Goal: Information Seeking & Learning: Learn about a topic

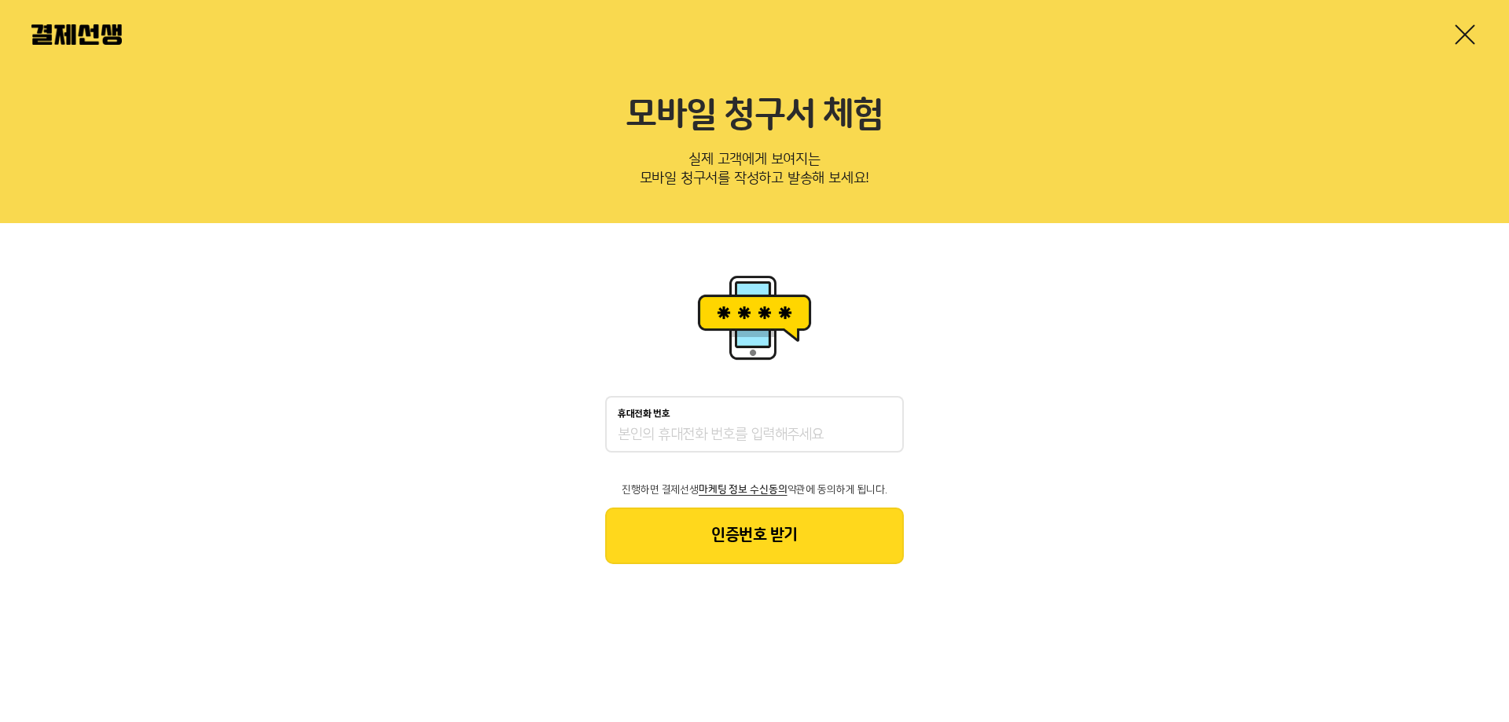
click at [730, 426] on input "휴대전화 번호" at bounding box center [755, 435] width 274 height 19
type input "01048877350"
click at [753, 552] on button "인증번호 받기" at bounding box center [754, 536] width 299 height 57
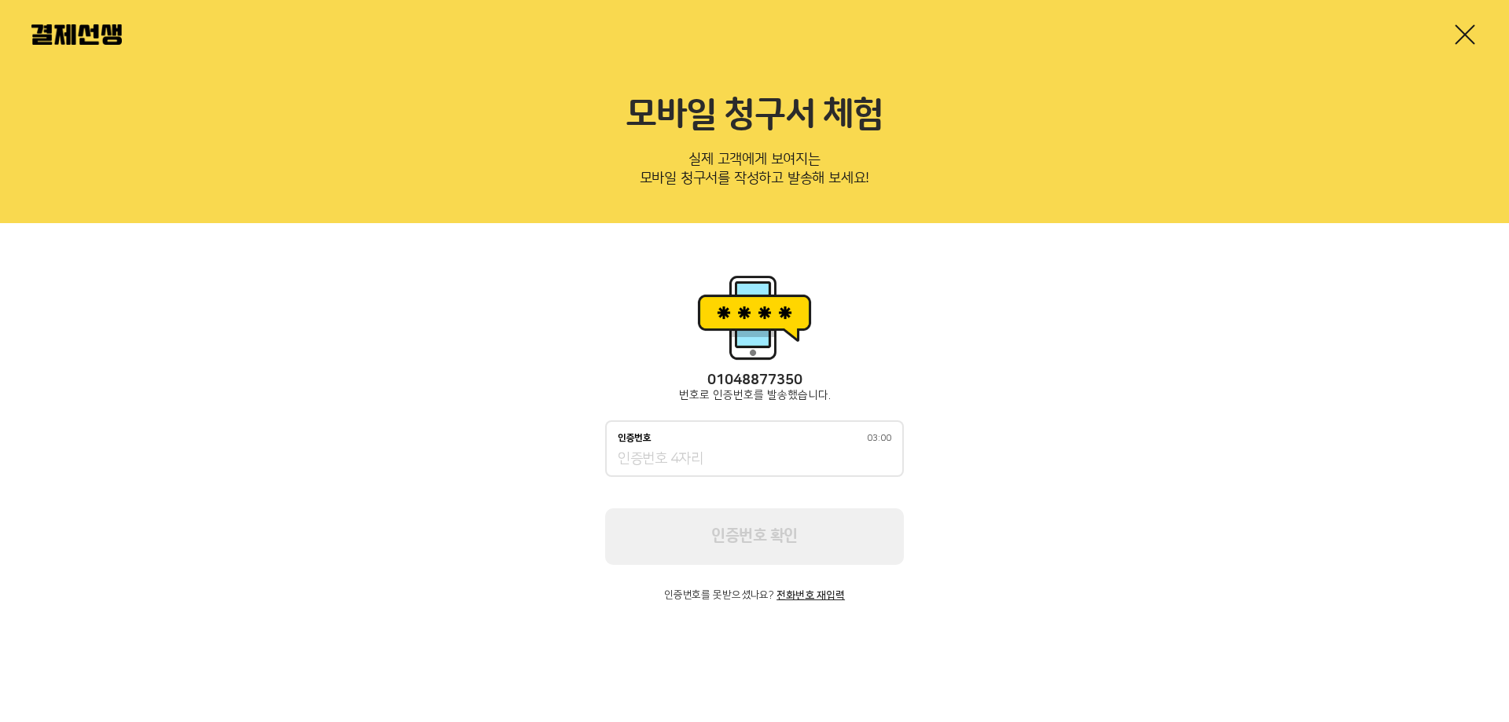
click at [708, 455] on input "인증번호 03:00" at bounding box center [755, 459] width 274 height 19
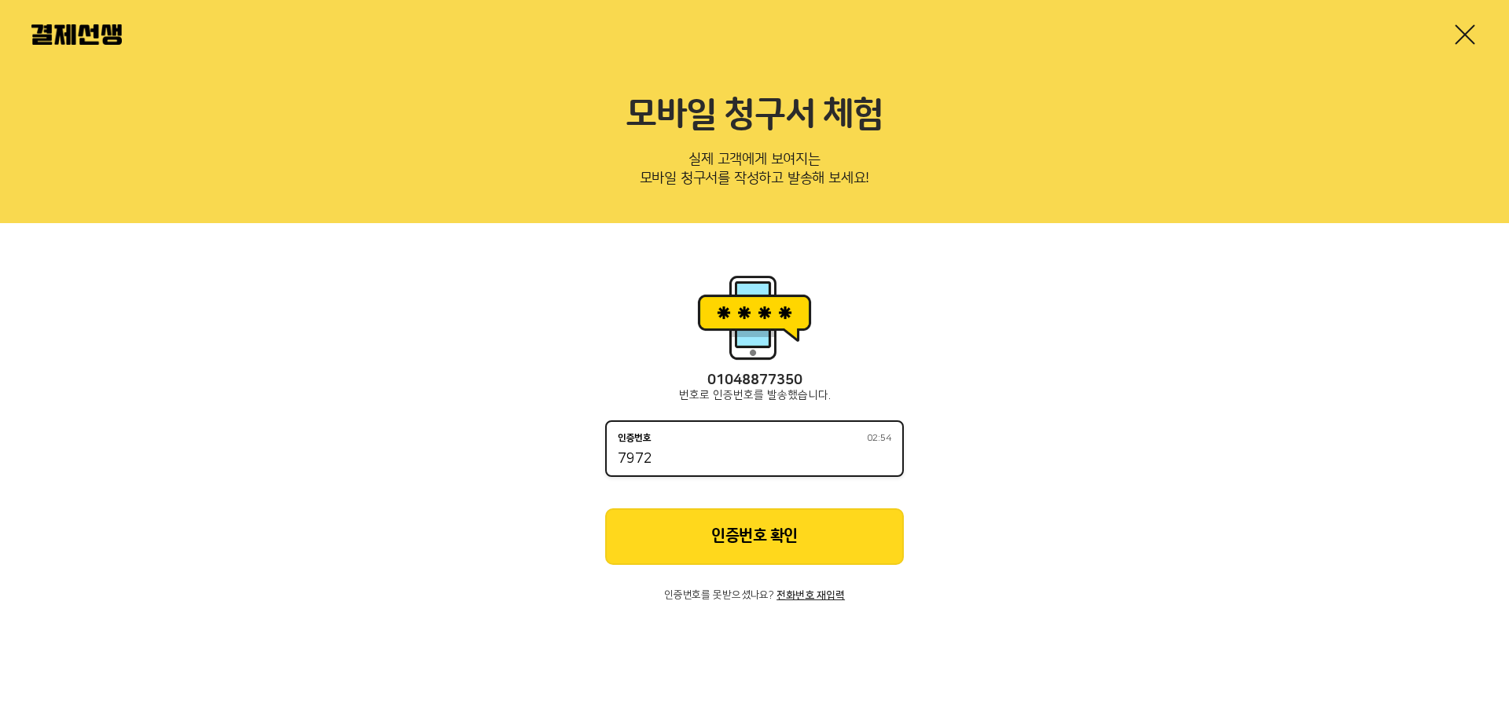
type input "7972"
click at [703, 512] on button "인증번호 확인" at bounding box center [754, 537] width 299 height 57
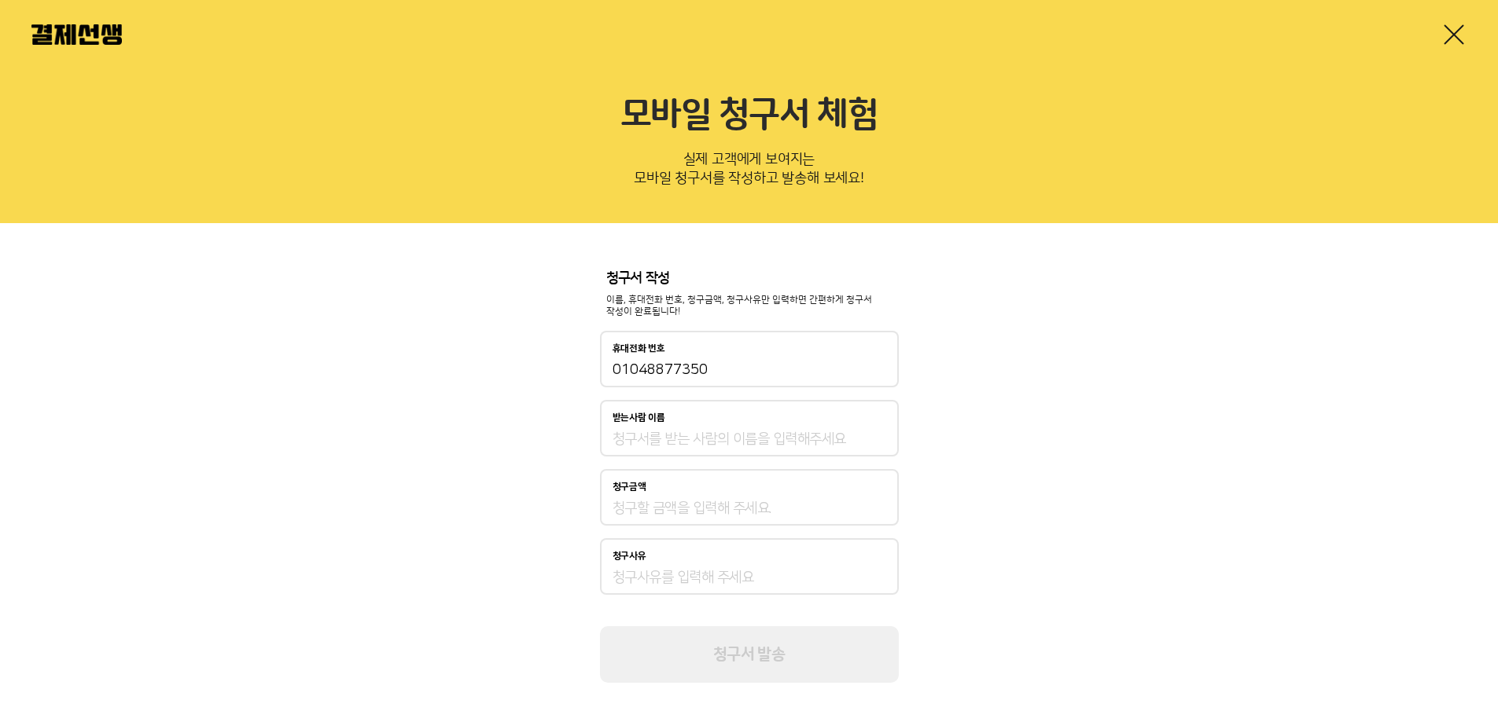
click at [694, 440] on input "받는사람 이름" at bounding box center [749, 439] width 274 height 19
type input "[PERSON_NAME]"
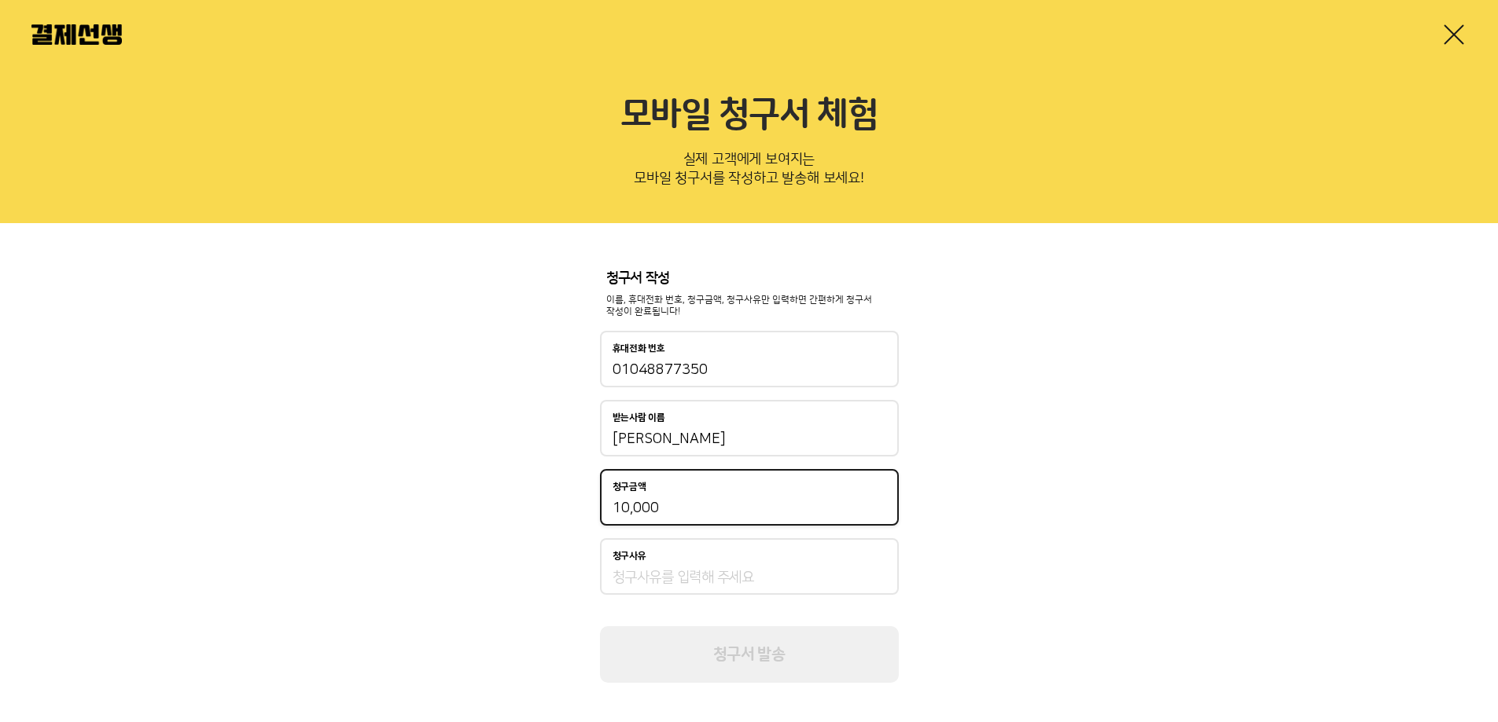
type input "10,000"
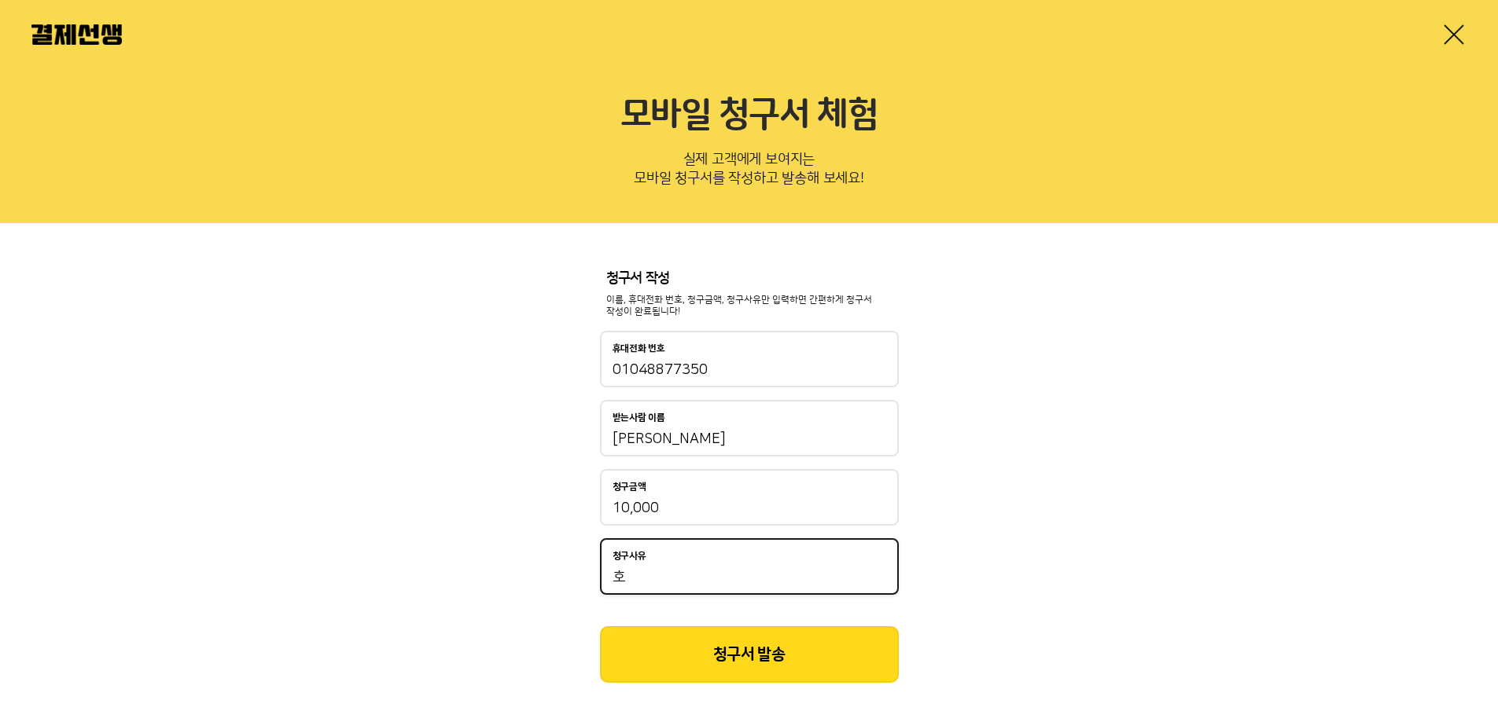
type input "ㅎ"
type input "학원비"
click at [788, 671] on button "청구서 발송" at bounding box center [749, 655] width 299 height 57
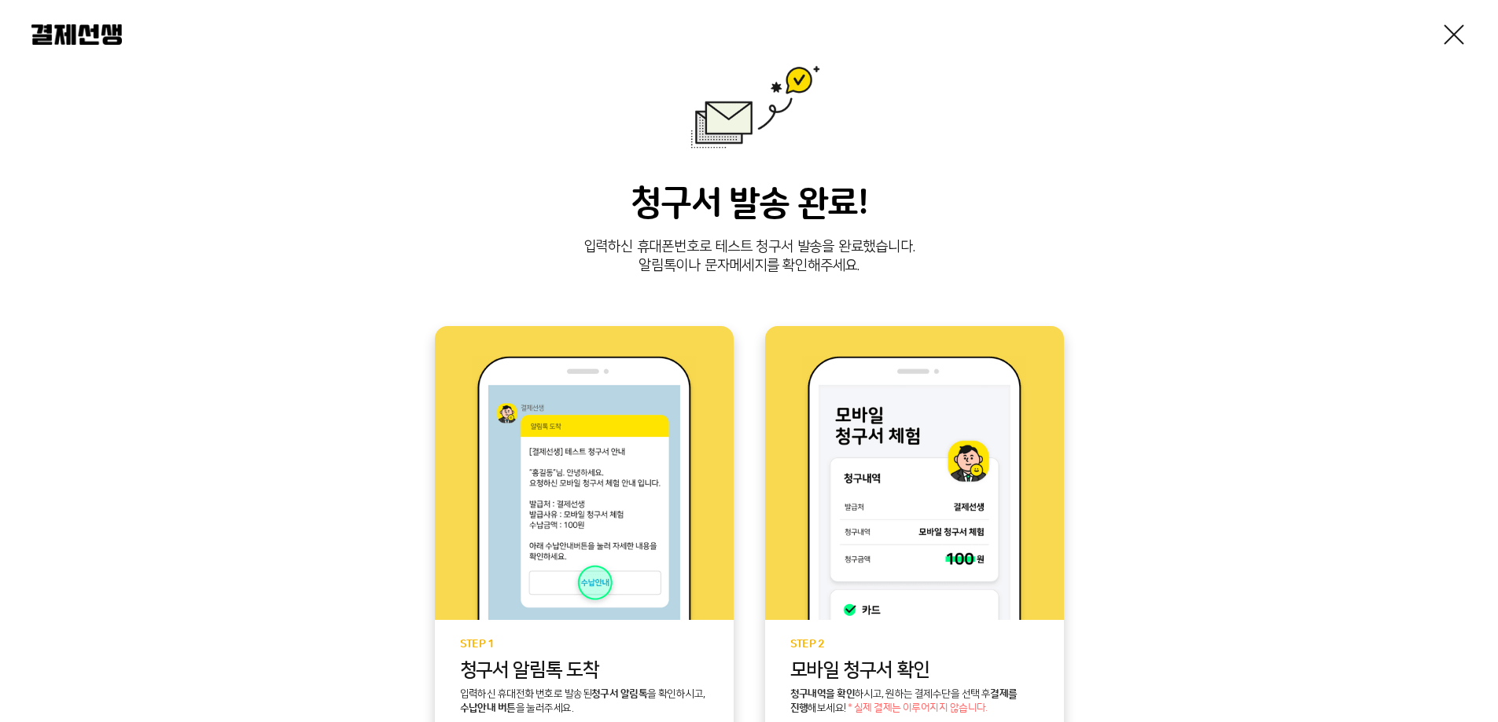
scroll to position [79, 0]
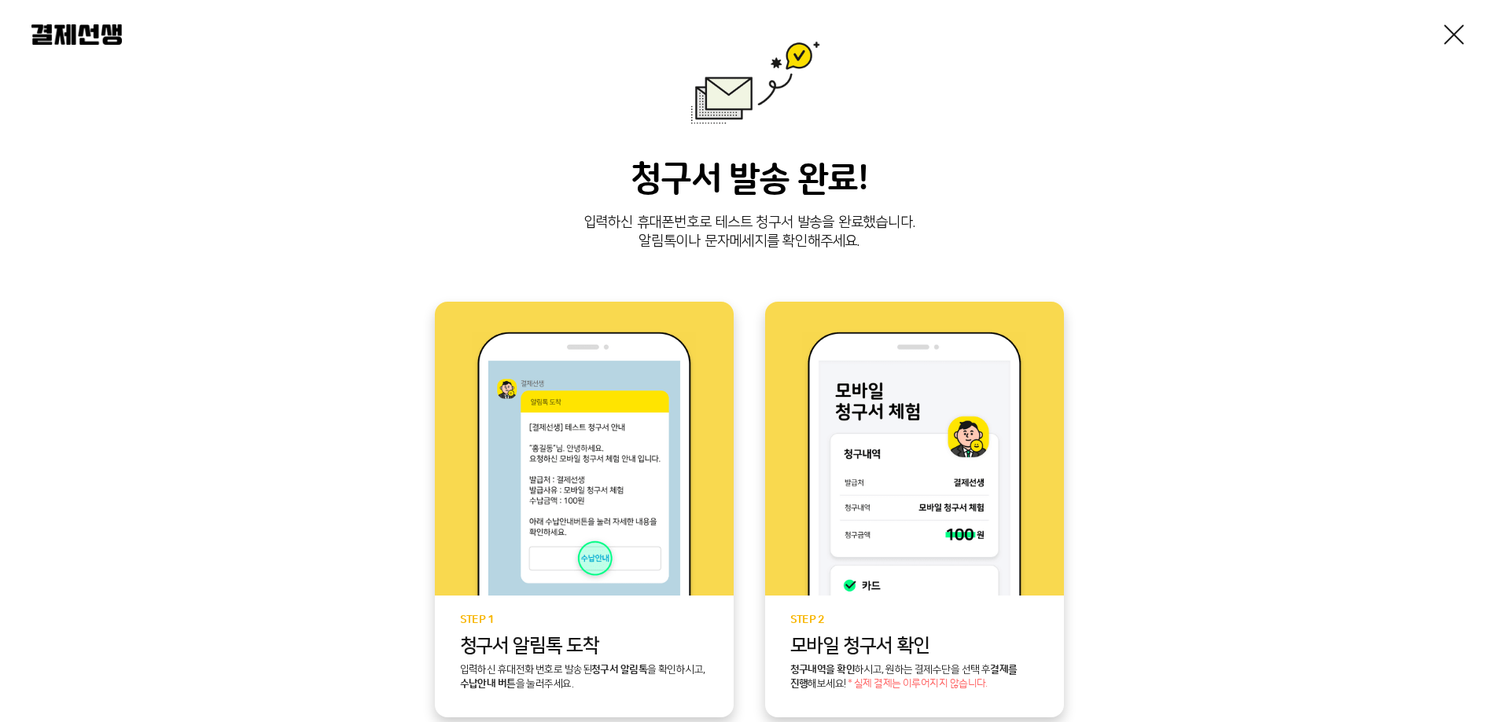
click at [1139, 304] on div "청구서 발송 완료! 입력하신 휴대폰번호로 테스트 청구서 발송을 완료했습니다. 알림톡이나 문자메세지를 확인해주세요. STEP 1 청구서 [GEO…" at bounding box center [748, 434] width 1435 height 787
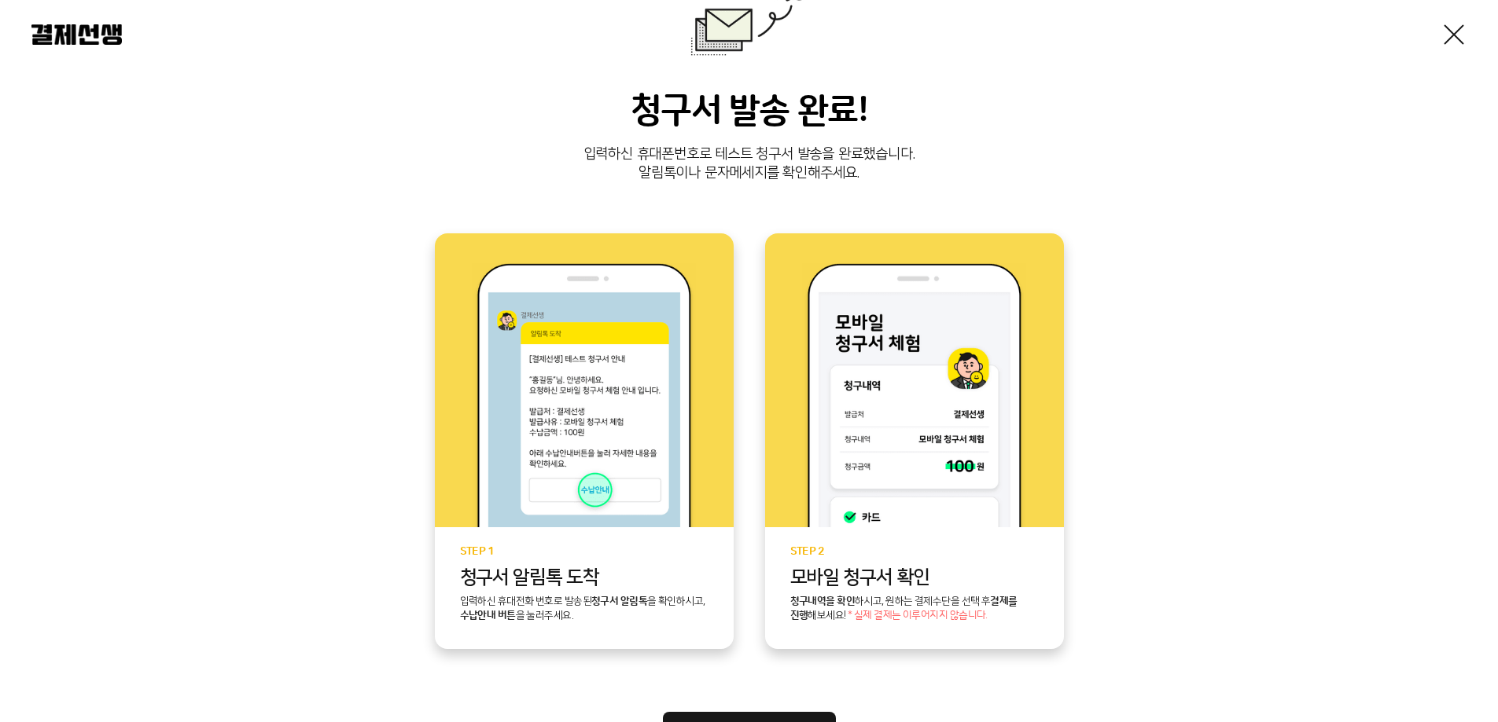
scroll to position [236, 0]
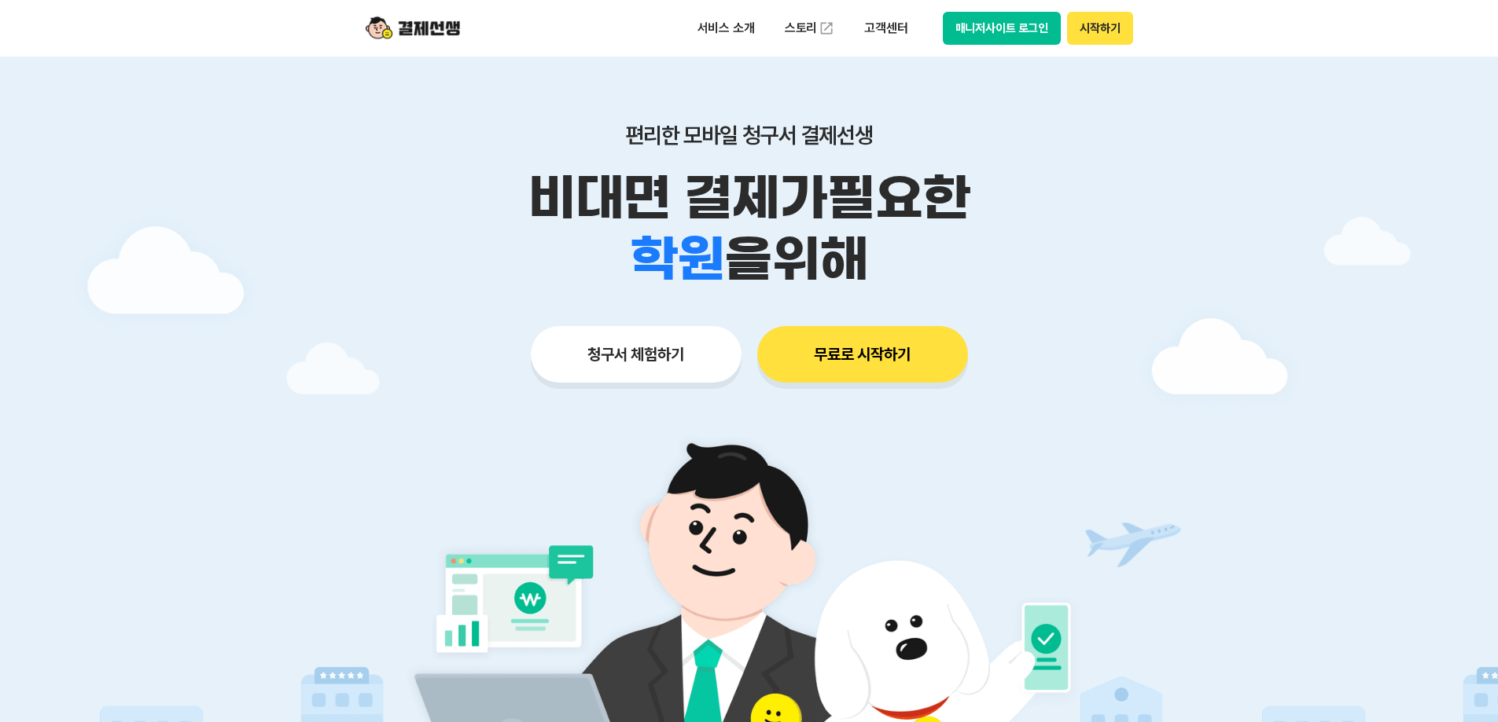
click at [870, 326] on button "무료로 시작하기" at bounding box center [862, 354] width 211 height 57
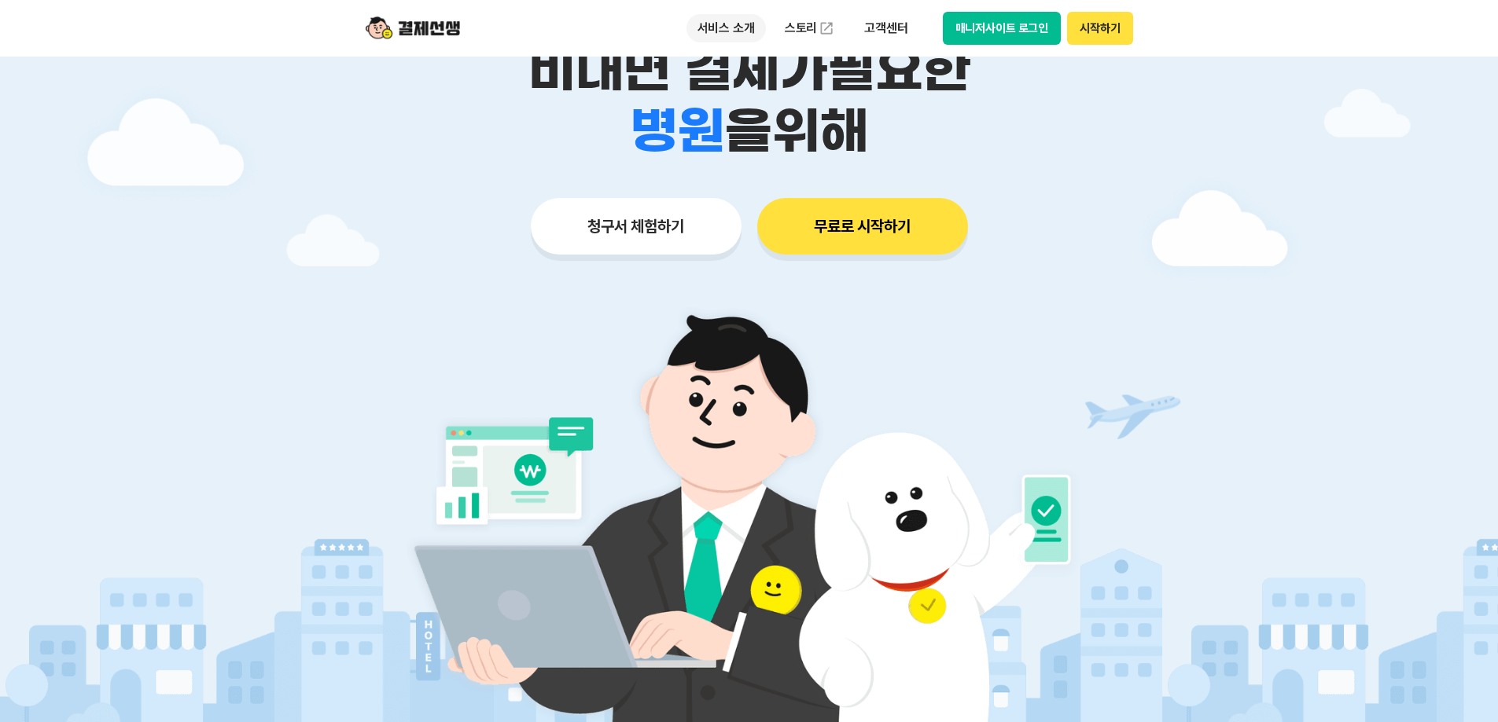
click at [721, 32] on p "서비스 소개" at bounding box center [725, 28] width 79 height 28
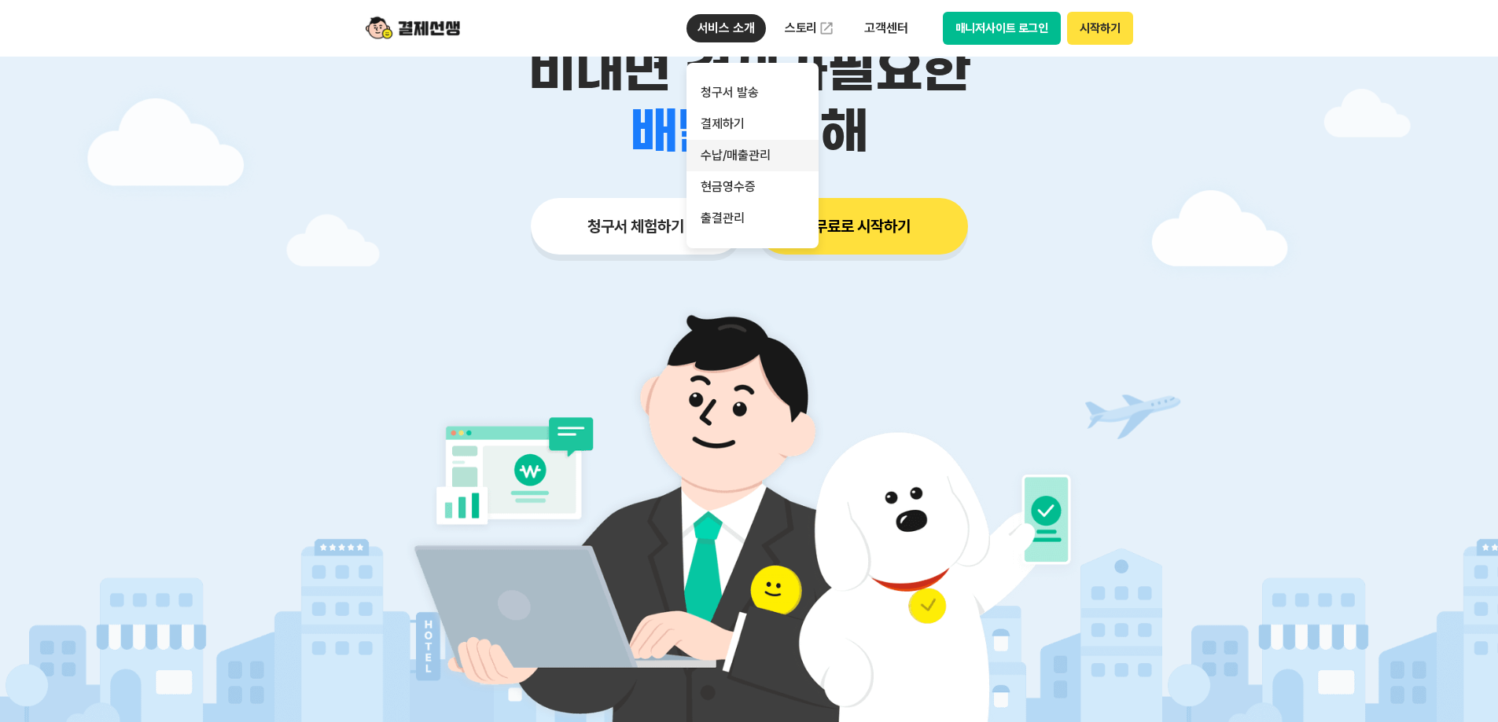
click at [746, 150] on link "수납/매출관리" at bounding box center [752, 155] width 132 height 31
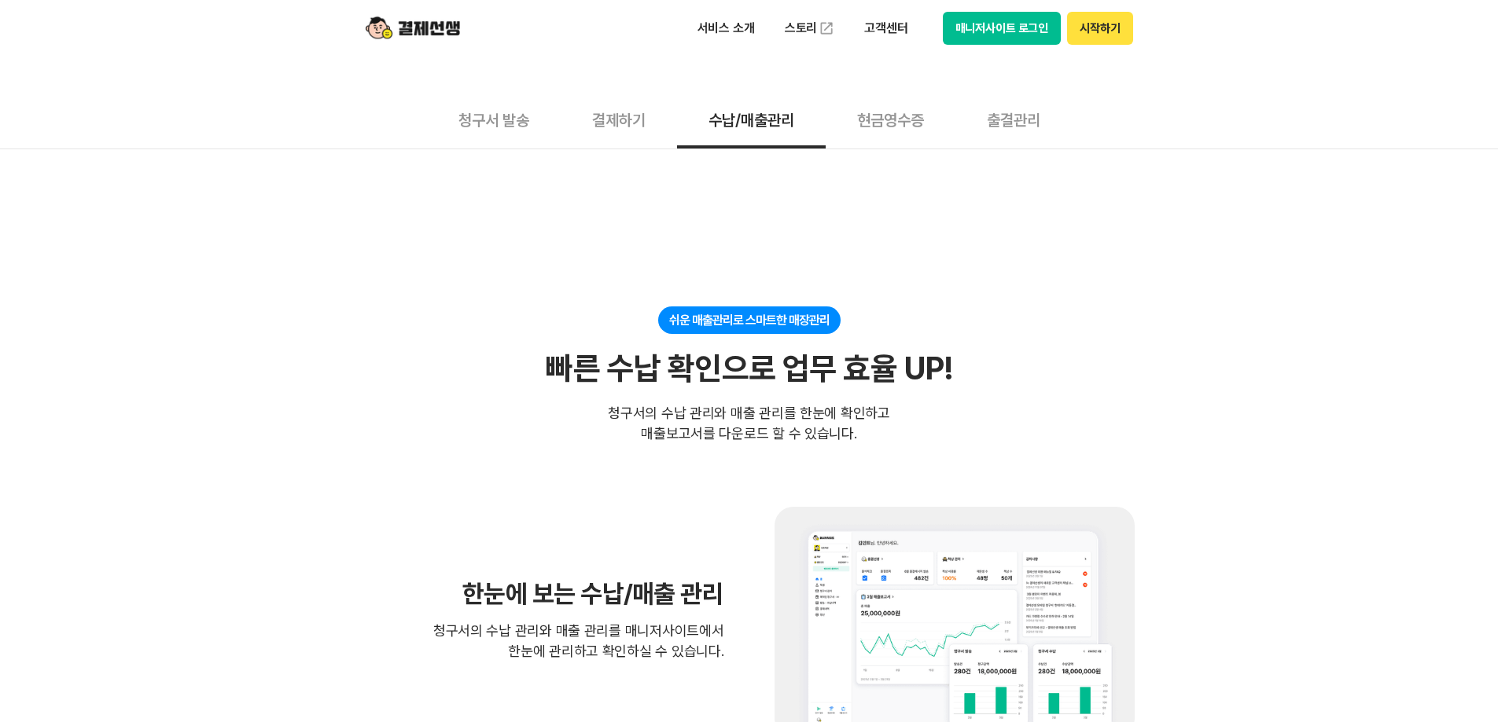
click at [877, 119] on button "현금영수증" at bounding box center [890, 119] width 130 height 58
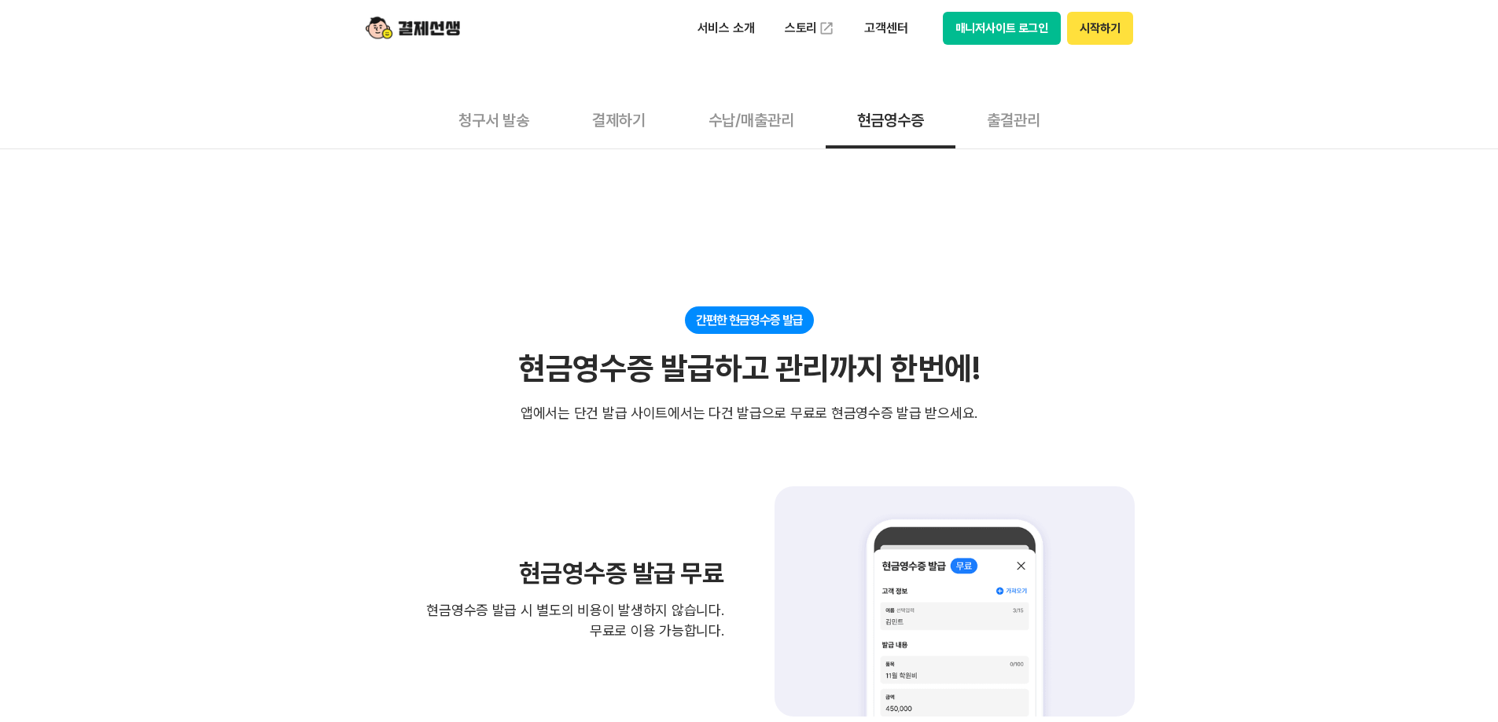
click at [1033, 125] on button "출결관리" at bounding box center [1013, 119] width 116 height 58
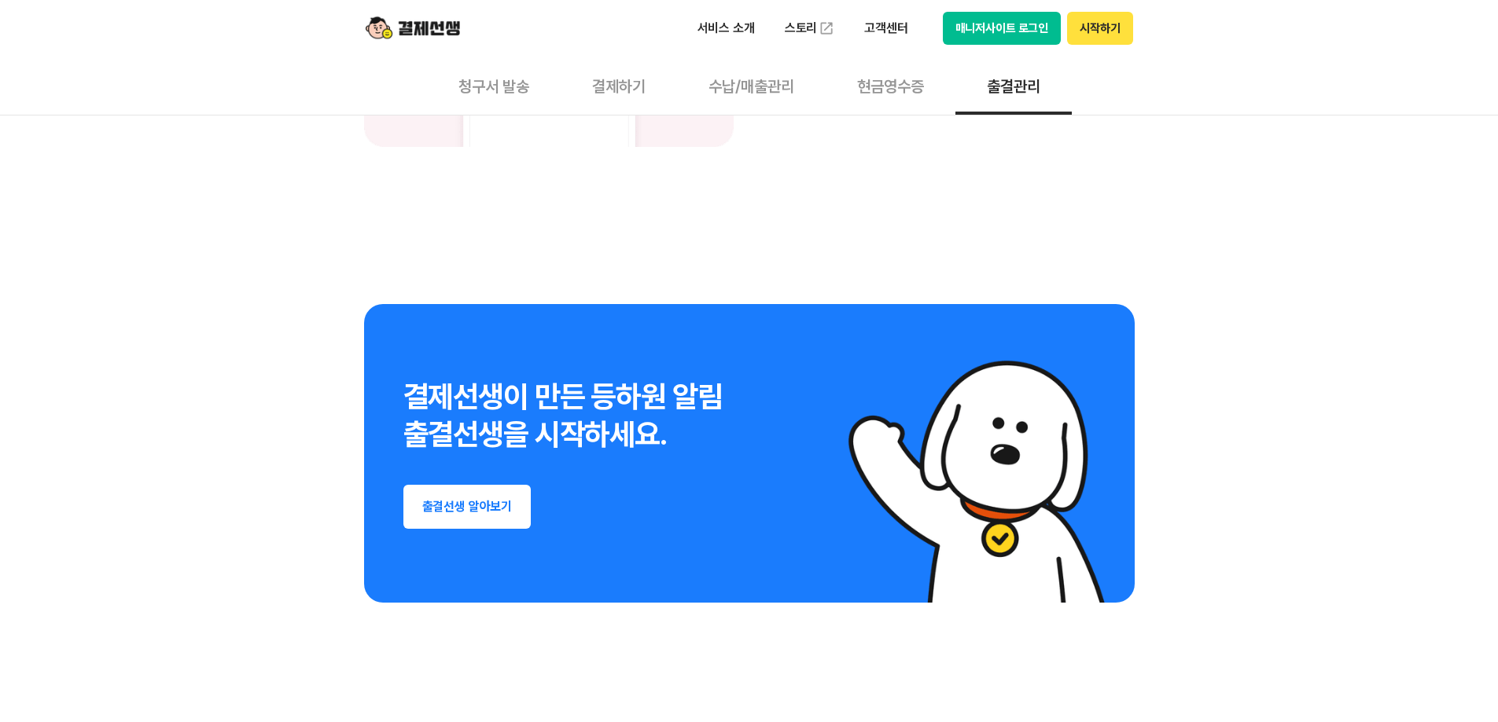
scroll to position [2830, 0]
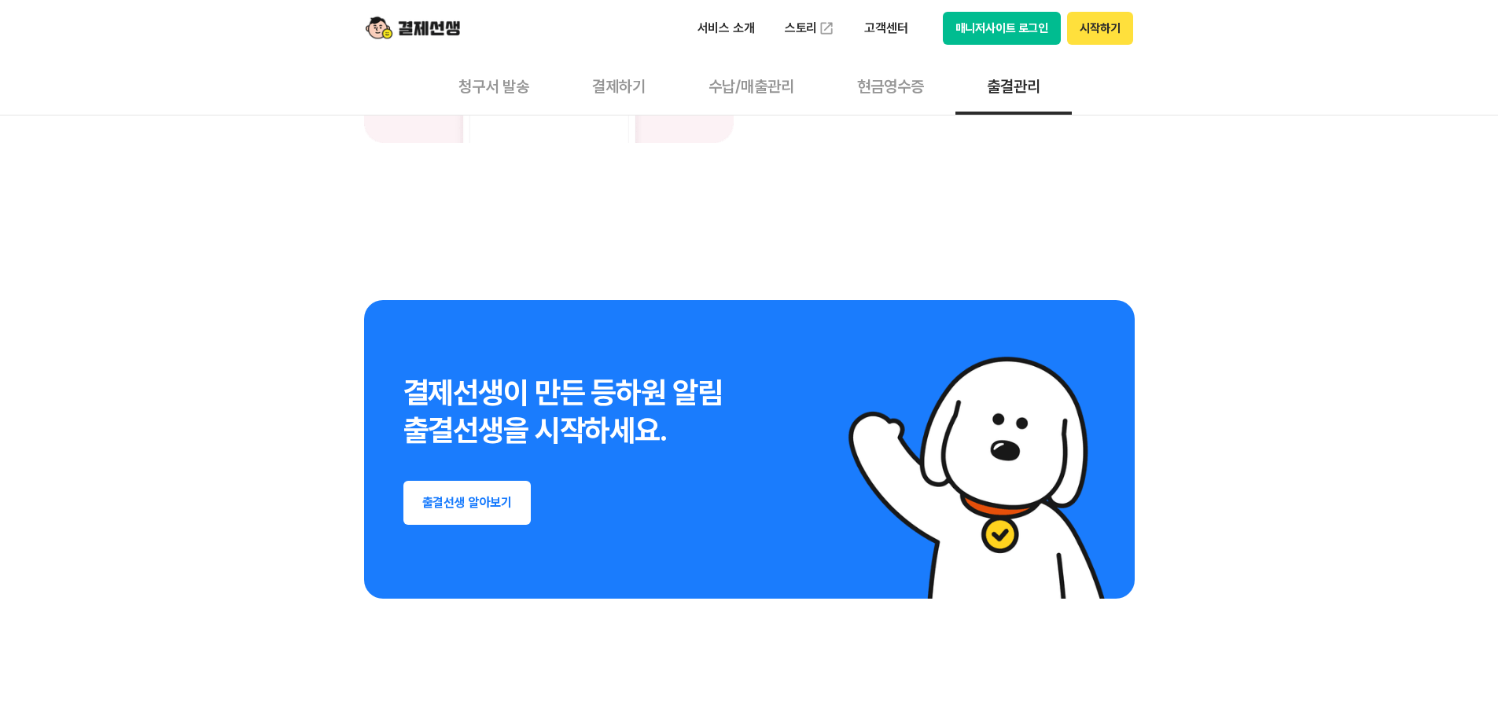
click at [507, 522] on button "출결선생 알아보기" at bounding box center [467, 503] width 128 height 44
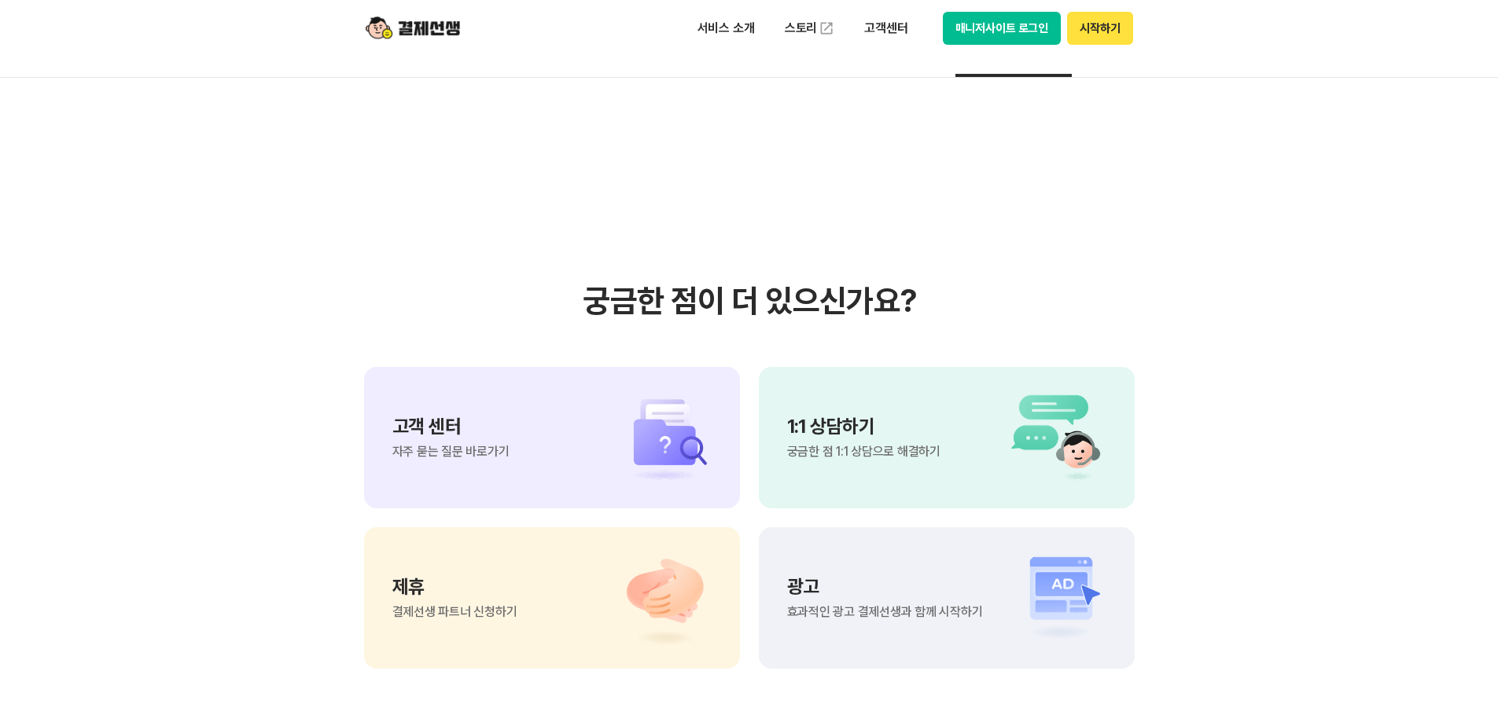
scroll to position [3538, 0]
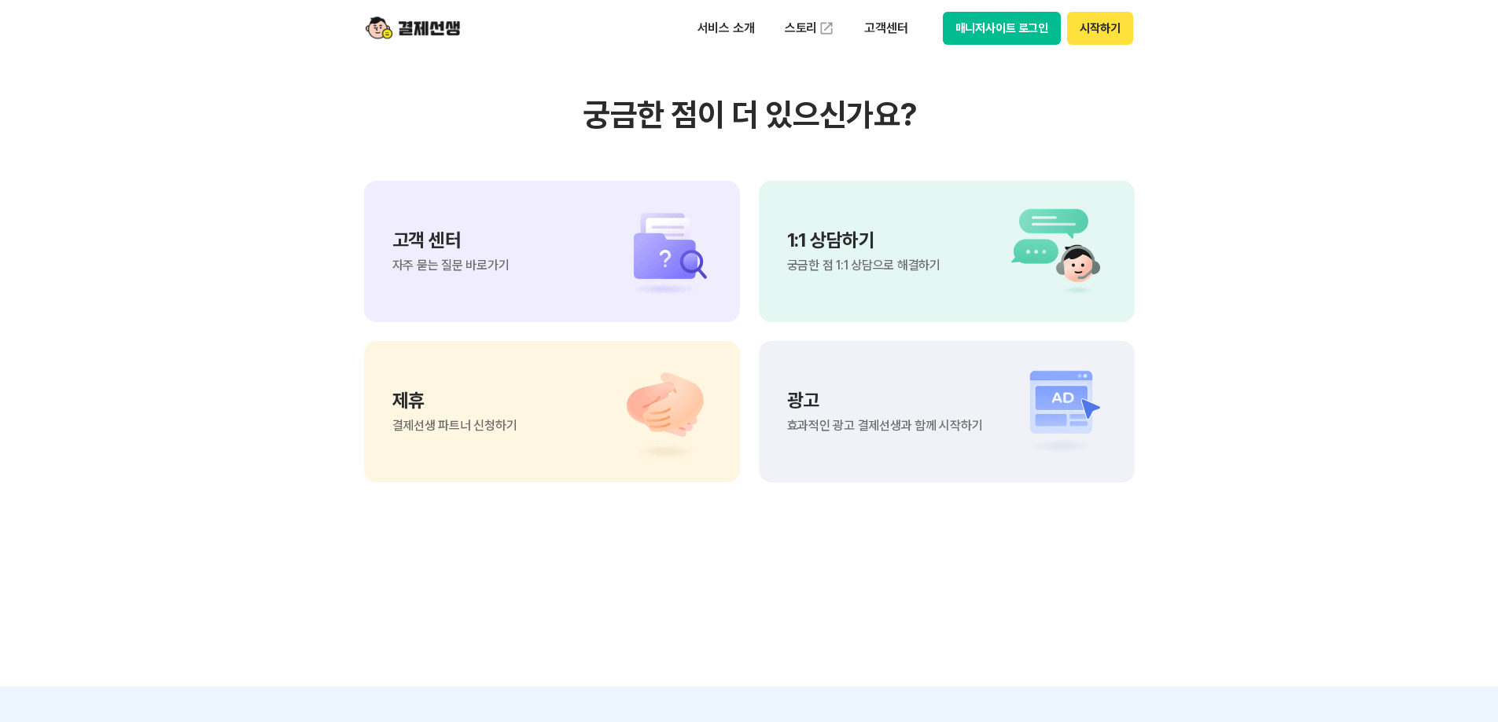
click at [592, 267] on div "고객 센터 자주 묻는 질문 바로가기" at bounding box center [552, 252] width 376 height 142
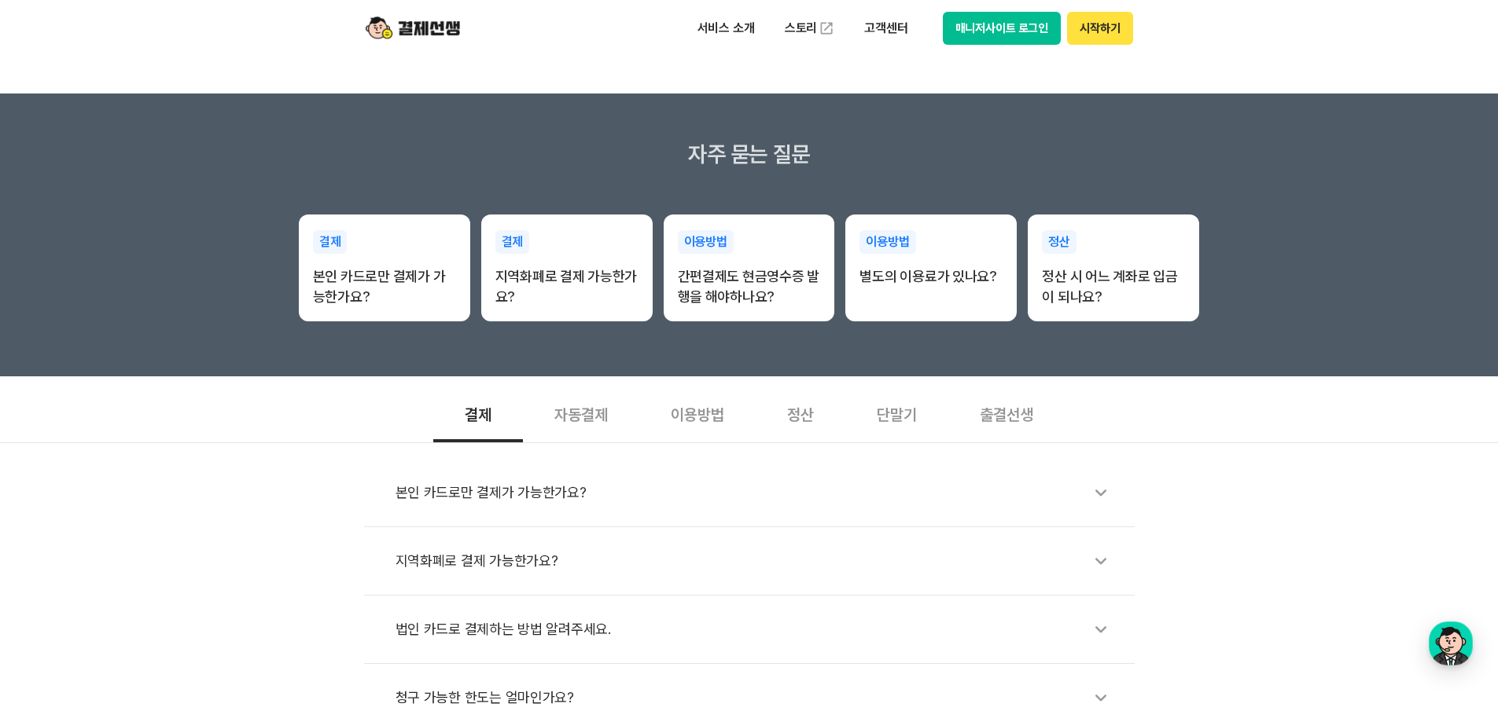
scroll to position [236, 0]
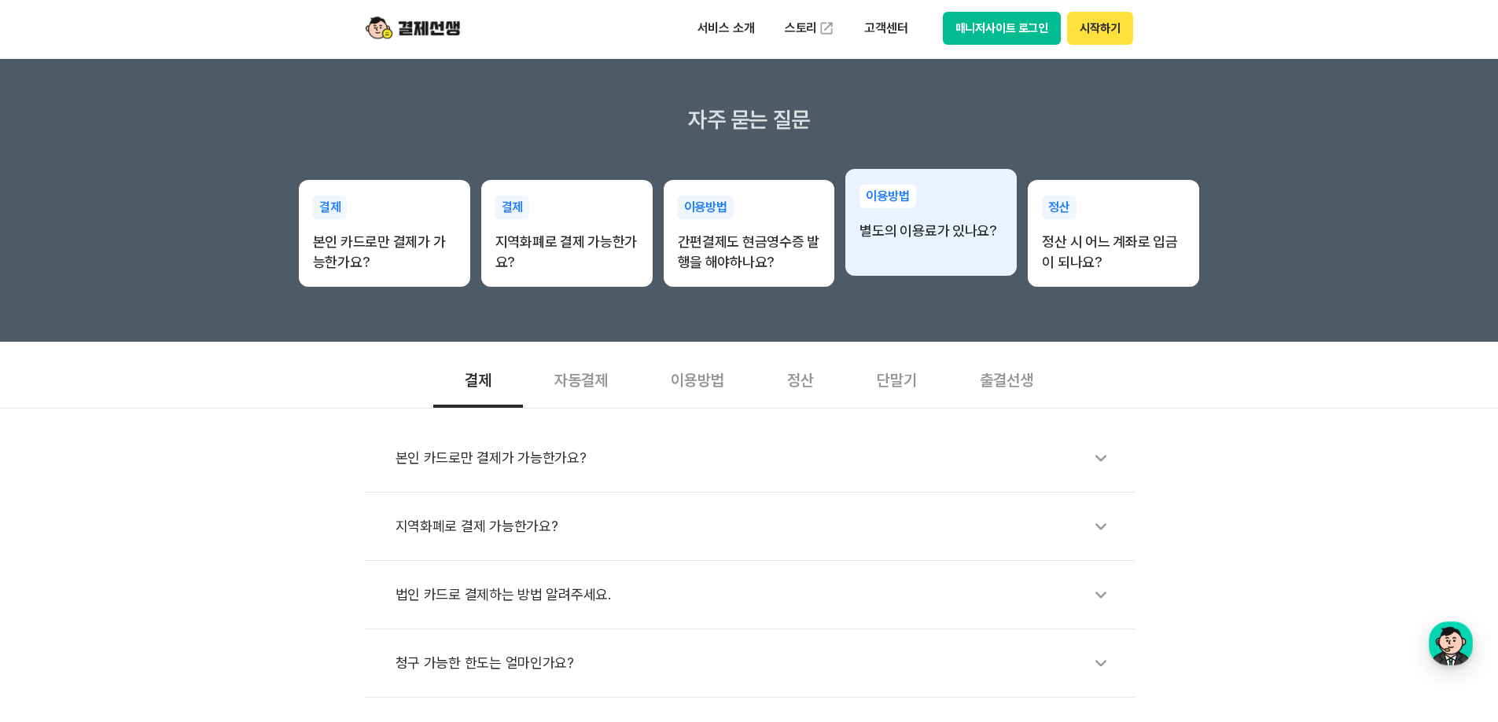
click at [976, 267] on div "이용방법 별도의 이용료가 있나요?" at bounding box center [930, 222] width 171 height 107
click at [959, 266] on div "이용방법 별도의 이용료가 있나요?" at bounding box center [930, 222] width 171 height 107
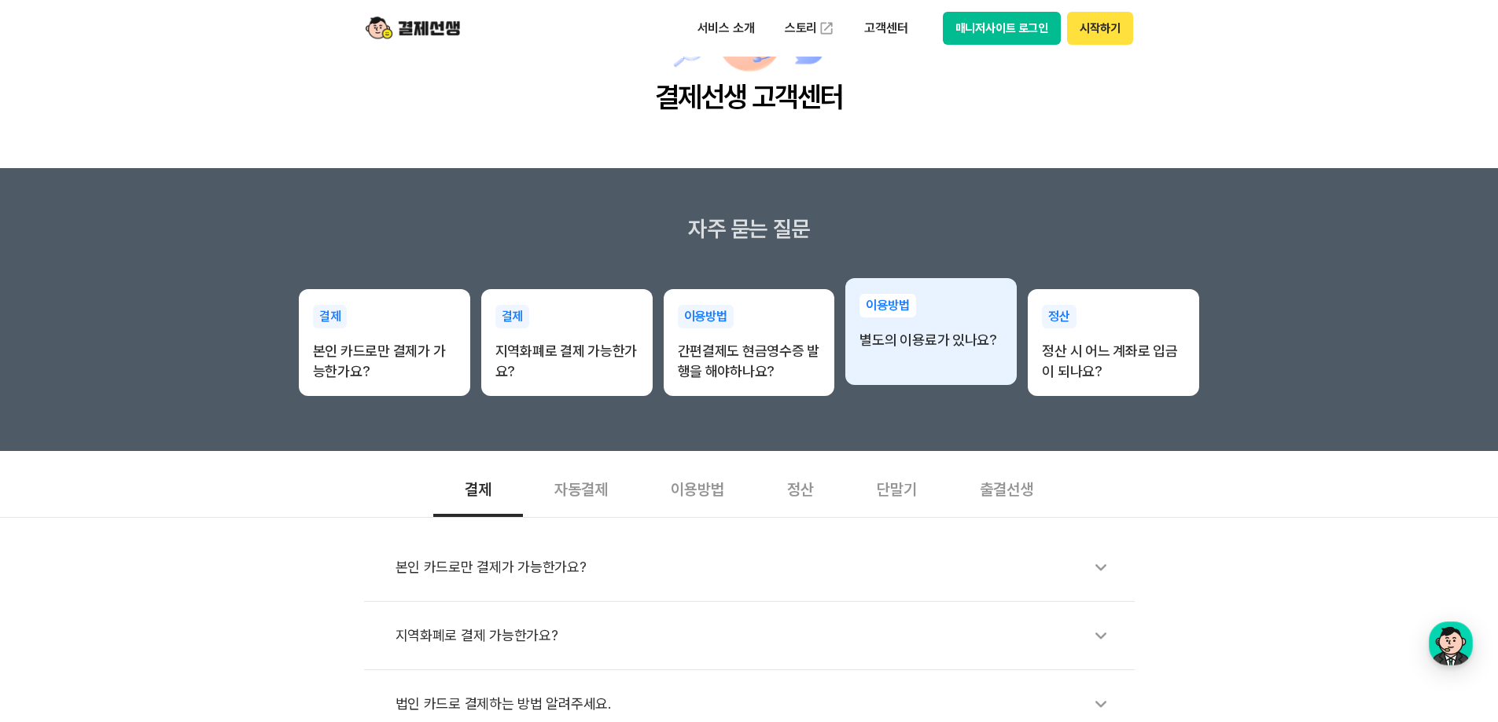
scroll to position [79, 0]
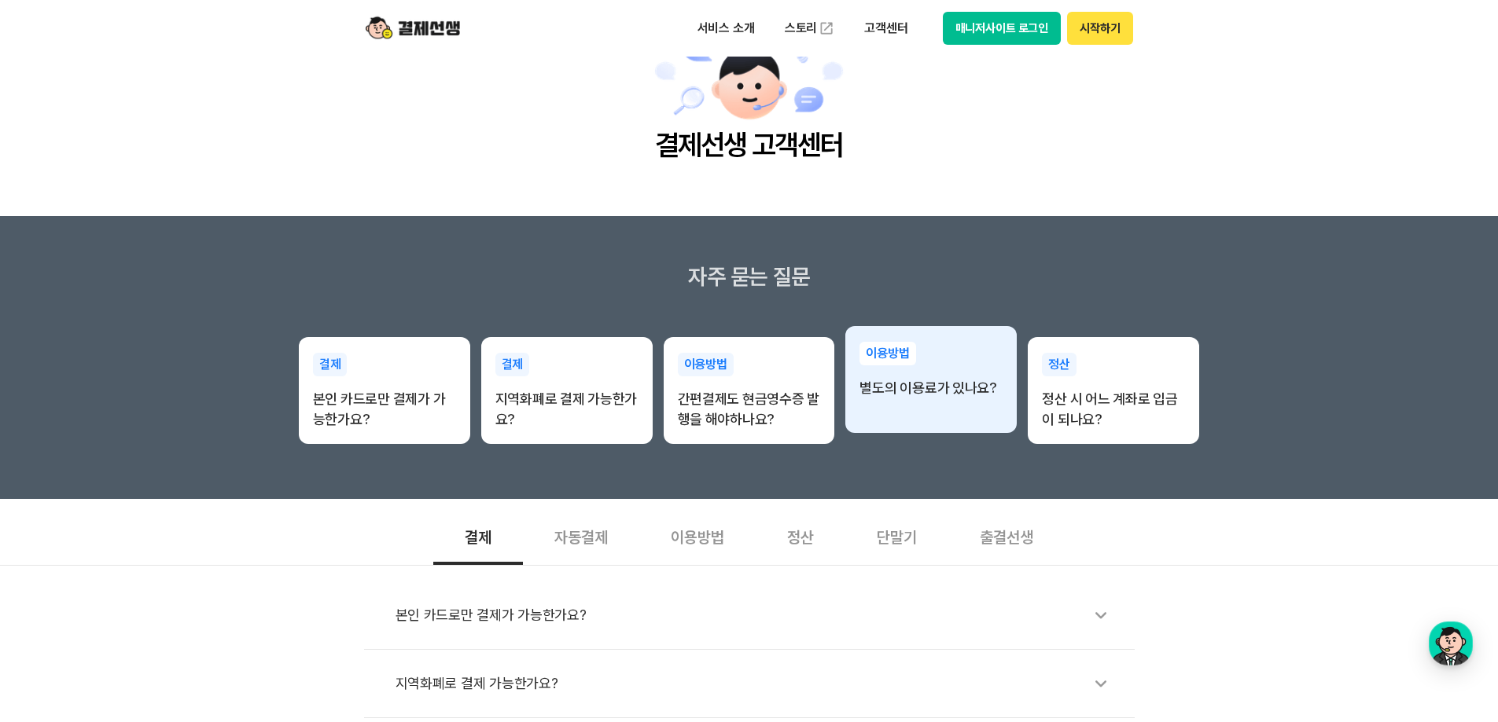
click at [925, 344] on div "이용방법 별도의 이용료가 있나요?" at bounding box center [930, 370] width 171 height 88
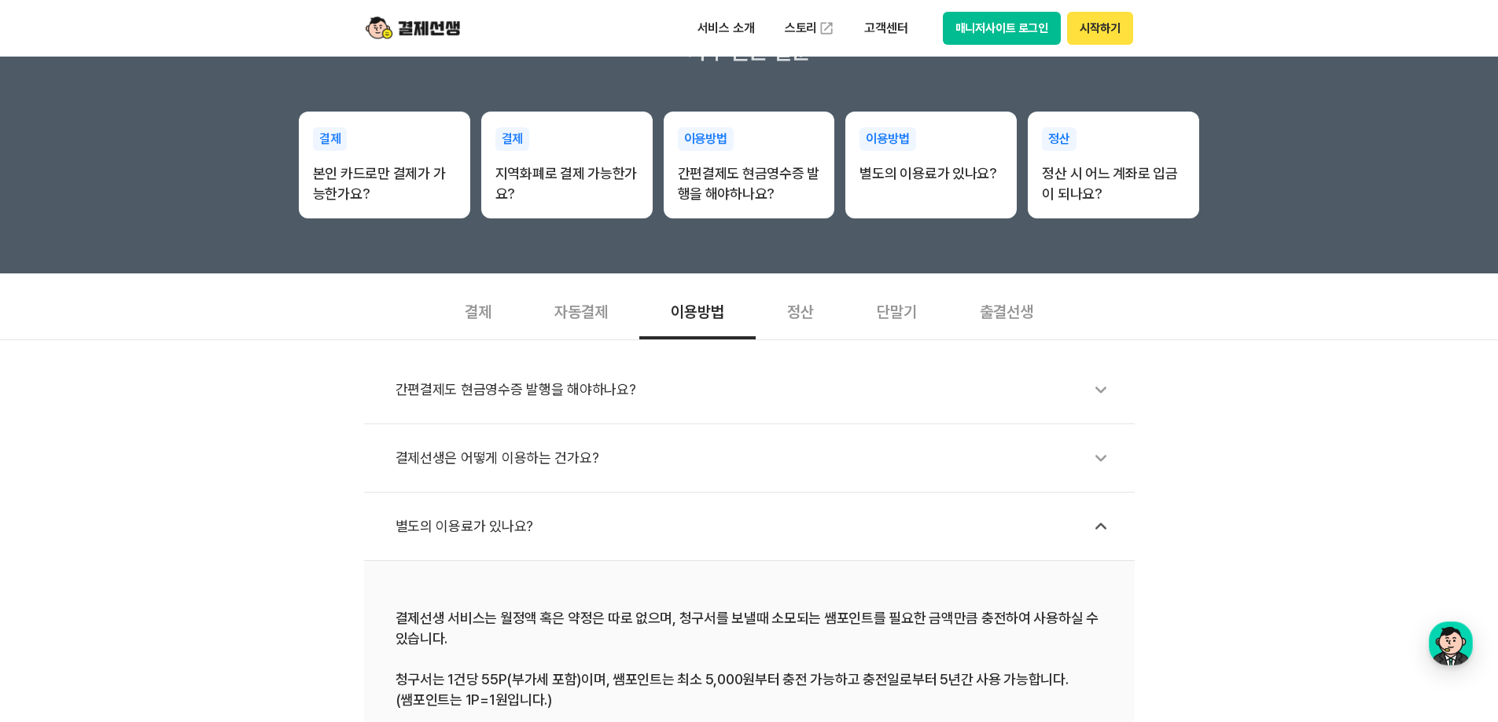
scroll to position [472, 0]
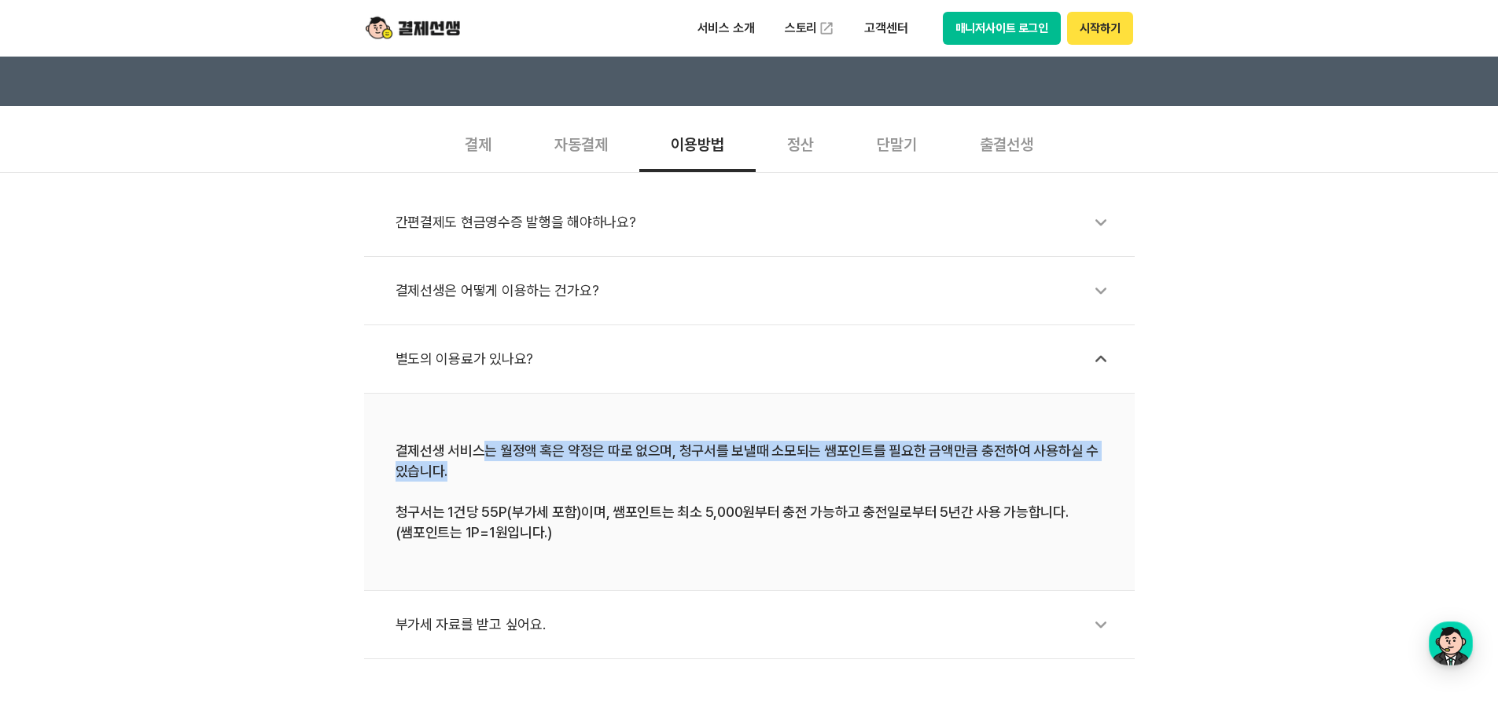
drag, startPoint x: 482, startPoint y: 438, endPoint x: 627, endPoint y: 471, distance: 149.1
click at [627, 471] on li "결제선생 서비스는 월정액 혹은 약정은 따로 없으며, 청구서를 보낼때 소모되는 쌤포인트를 필요한 금액만큼 충전하여 사용하실 수 있습니다. 청구서…" at bounding box center [749, 492] width 770 height 197
click at [627, 471] on div "결제선생 서비스는 월정액 혹은 약정은 따로 없으며, 청구서를 보낼때 소모되는 쌤포인트를 필요한 금액만큼 충전하여 사용하실 수 있습니다. 청구서…" at bounding box center [749, 492] width 708 height 102
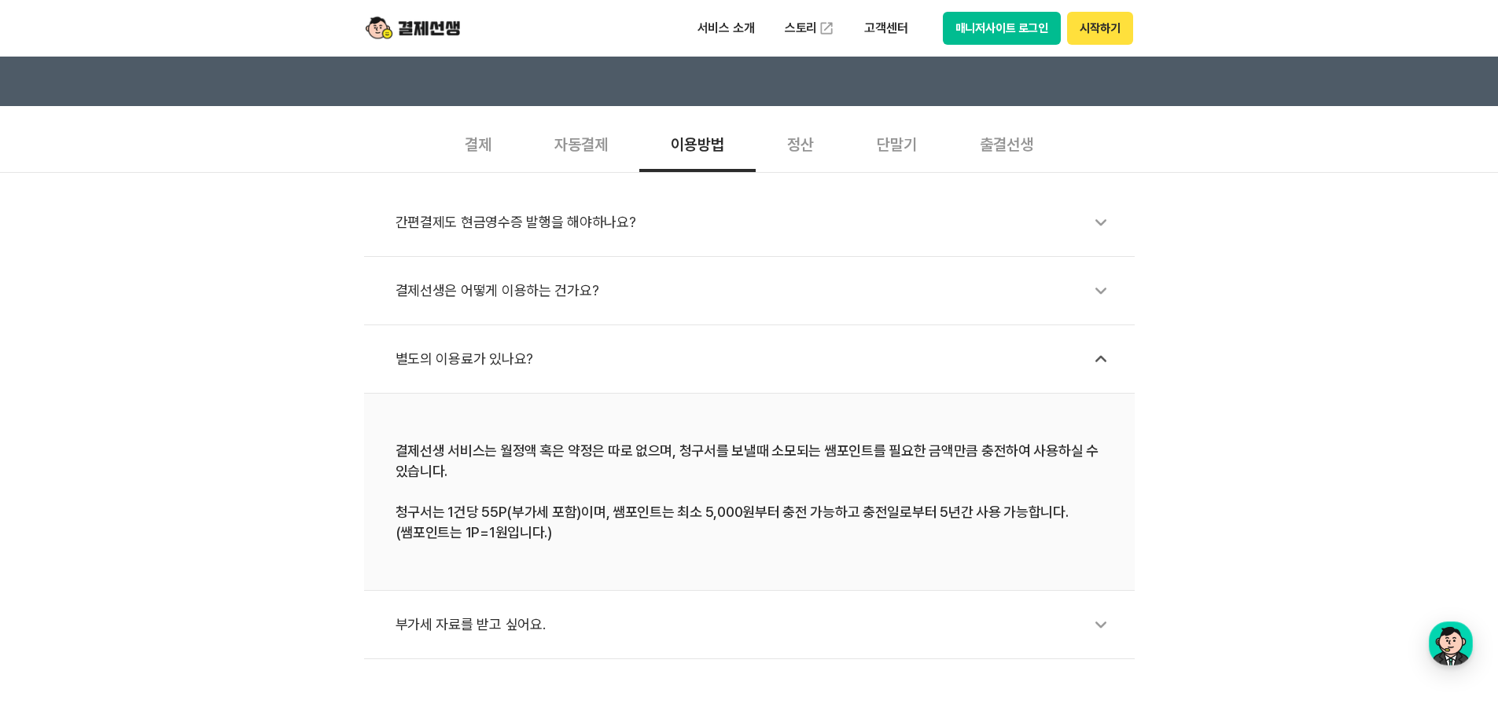
click at [615, 513] on div "결제선생 서비스는 월정액 혹은 약정은 따로 없으며, 청구서를 보낼때 소모되는 쌤포인트를 필요한 금액만큼 충전하여 사용하실 수 있습니다. 청구서…" at bounding box center [749, 492] width 708 height 102
drag, startPoint x: 556, startPoint y: 515, endPoint x: 603, endPoint y: 519, distance: 47.3
click at [603, 519] on div "결제선생 서비스는 월정액 혹은 약정은 따로 없으며, 청구서를 보낼때 소모되는 쌤포인트를 필요한 금액만큼 충전하여 사용하실 수 있습니다. 청구서…" at bounding box center [749, 492] width 708 height 102
click at [659, 527] on div "결제선생 서비스는 월정액 혹은 약정은 따로 없으며, 청구서를 보낼때 소모되는 쌤포인트를 필요한 금액만큼 충전하여 사용하실 수 있습니다. 청구서…" at bounding box center [749, 492] width 708 height 102
drag, startPoint x: 896, startPoint y: 435, endPoint x: 972, endPoint y: 445, distance: 76.2
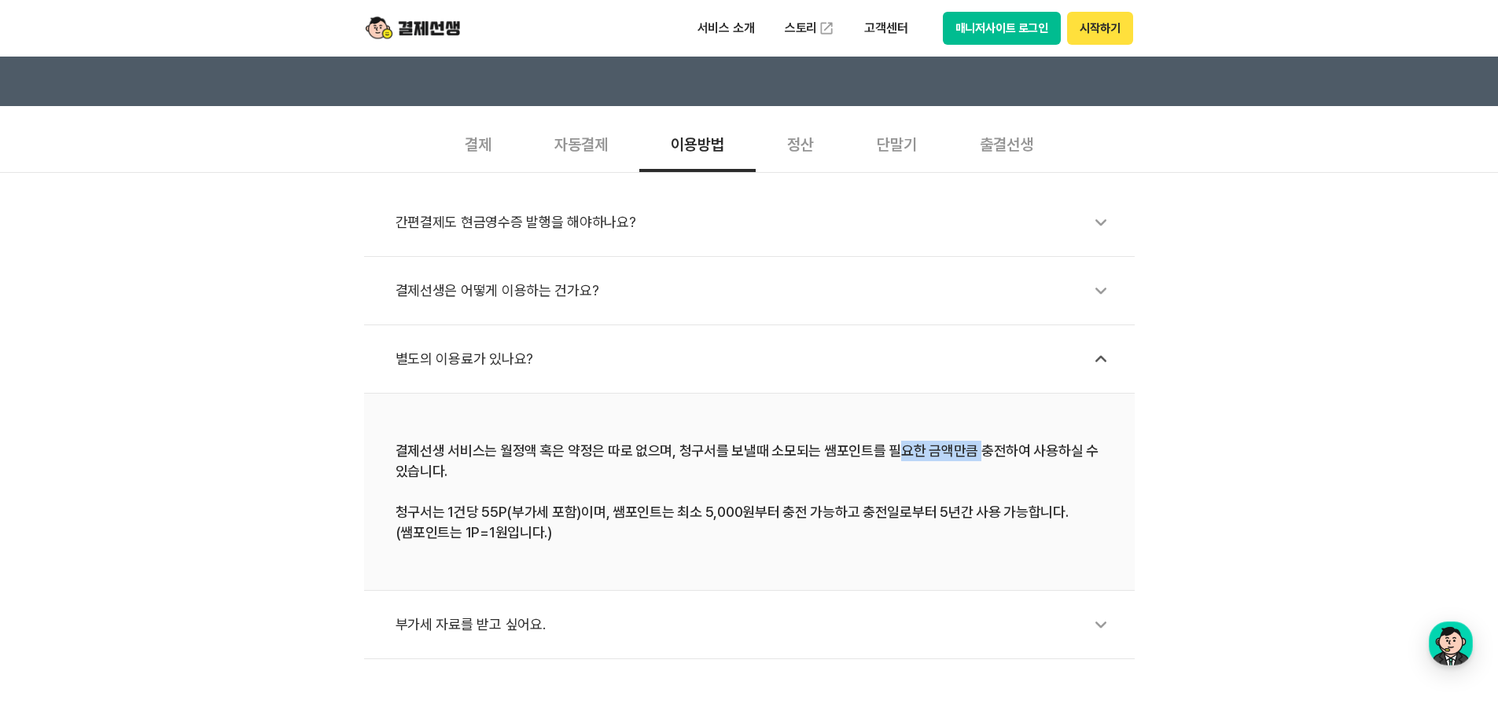
click at [972, 445] on li "결제선생 서비스는 월정액 혹은 약정은 따로 없으며, 청구서를 보낼때 소모되는 쌤포인트를 필요한 금액만큼 충전하여 사용하실 수 있습니다. 청구서…" at bounding box center [749, 492] width 770 height 197
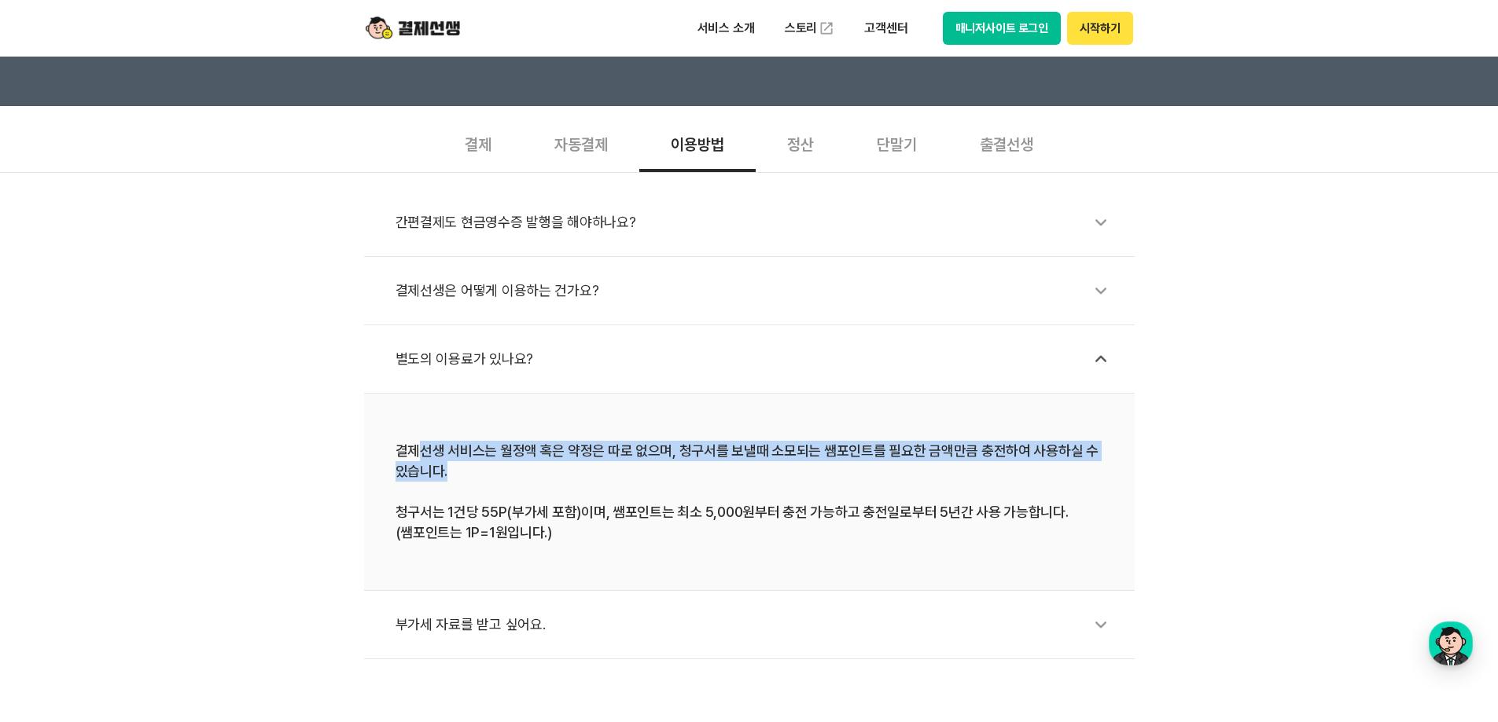
drag, startPoint x: 460, startPoint y: 458, endPoint x: 575, endPoint y: 463, distance: 114.9
click at [575, 463] on div "결제선생 서비스는 월정액 혹은 약정은 따로 없으며, 청구서를 보낼때 소모되는 쌤포인트를 필요한 금액만큼 충전하여 사용하실 수 있습니다. 청구서…" at bounding box center [749, 492] width 708 height 102
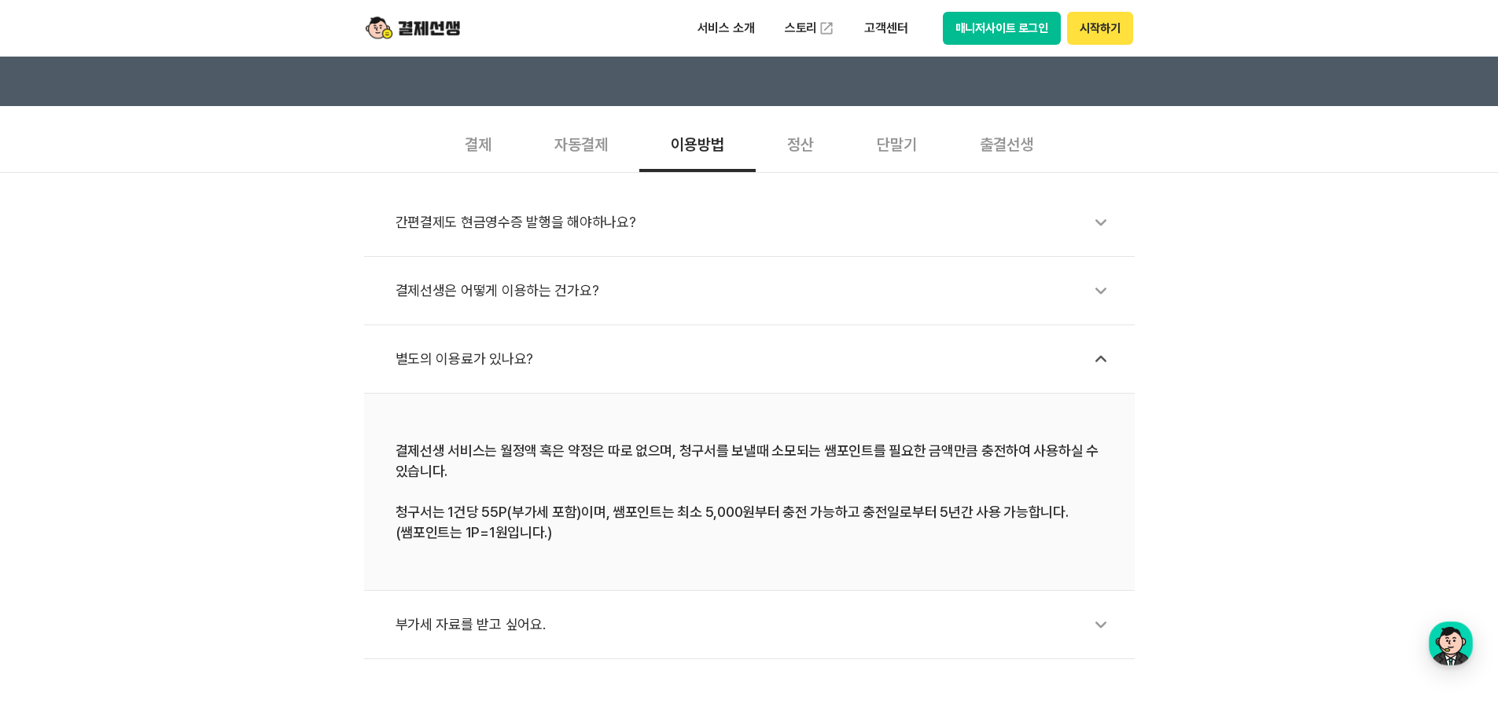
click at [489, 509] on div "결제선생 서비스는 월정액 혹은 약정은 따로 없으며, 청구서를 보낼때 소모되는 쌤포인트를 필요한 금액만큼 충전하여 사용하실 수 있습니다. 청구서…" at bounding box center [749, 492] width 708 height 102
click at [491, 509] on div "결제선생 서비스는 월정액 혹은 약정은 따로 없으며, 청구서를 보낼때 소모되는 쌤포인트를 필요한 금액만큼 충전하여 사용하실 수 있습니다. 청구서…" at bounding box center [749, 492] width 708 height 102
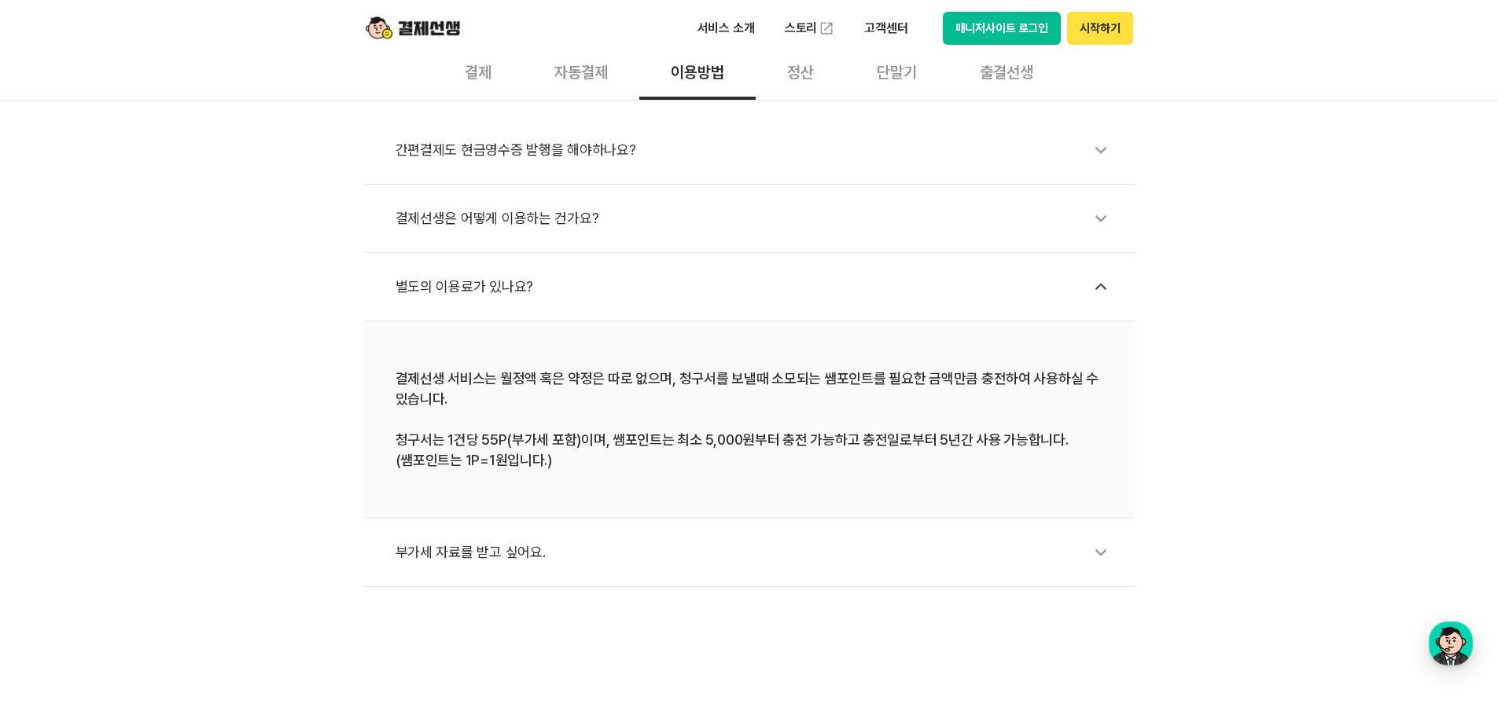
scroll to position [550, 0]
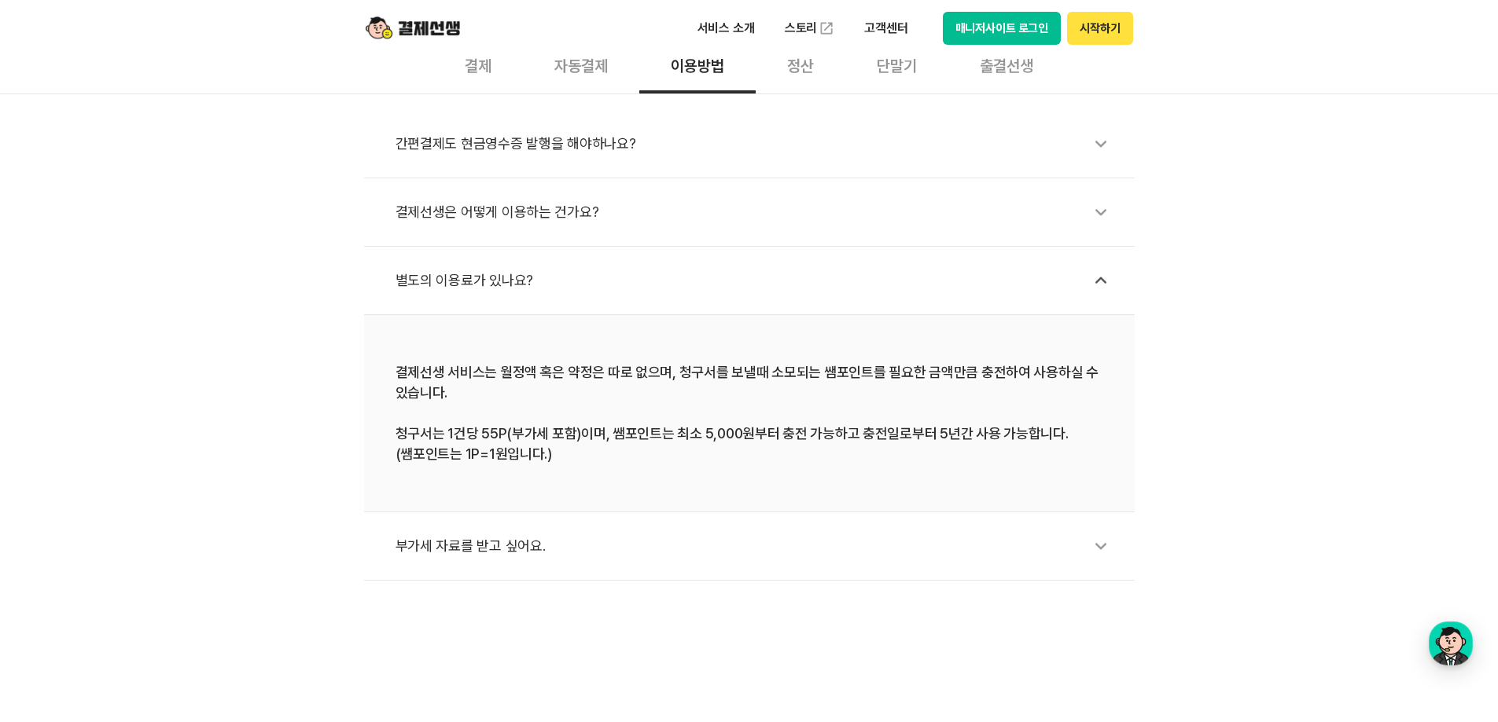
click at [823, 64] on div "정산" at bounding box center [800, 64] width 90 height 58
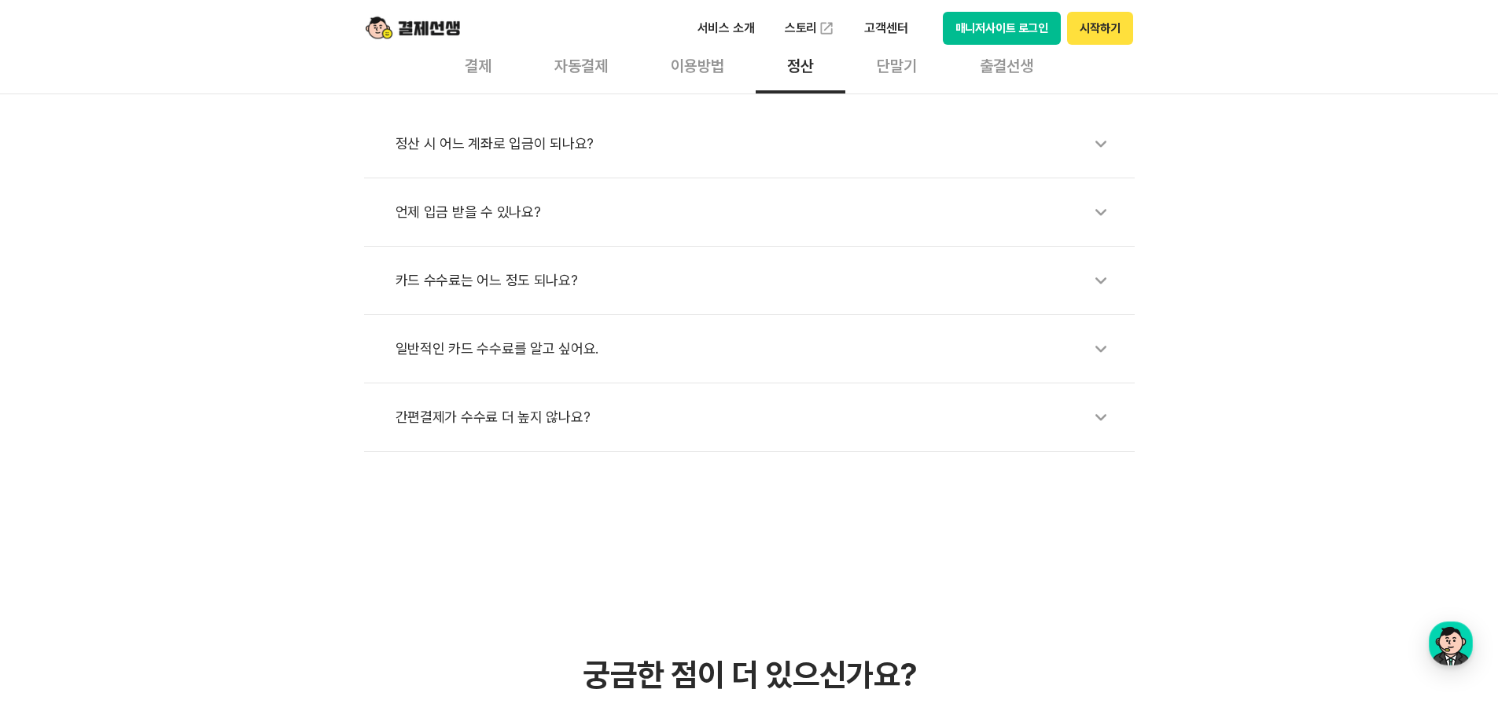
scroll to position [472, 0]
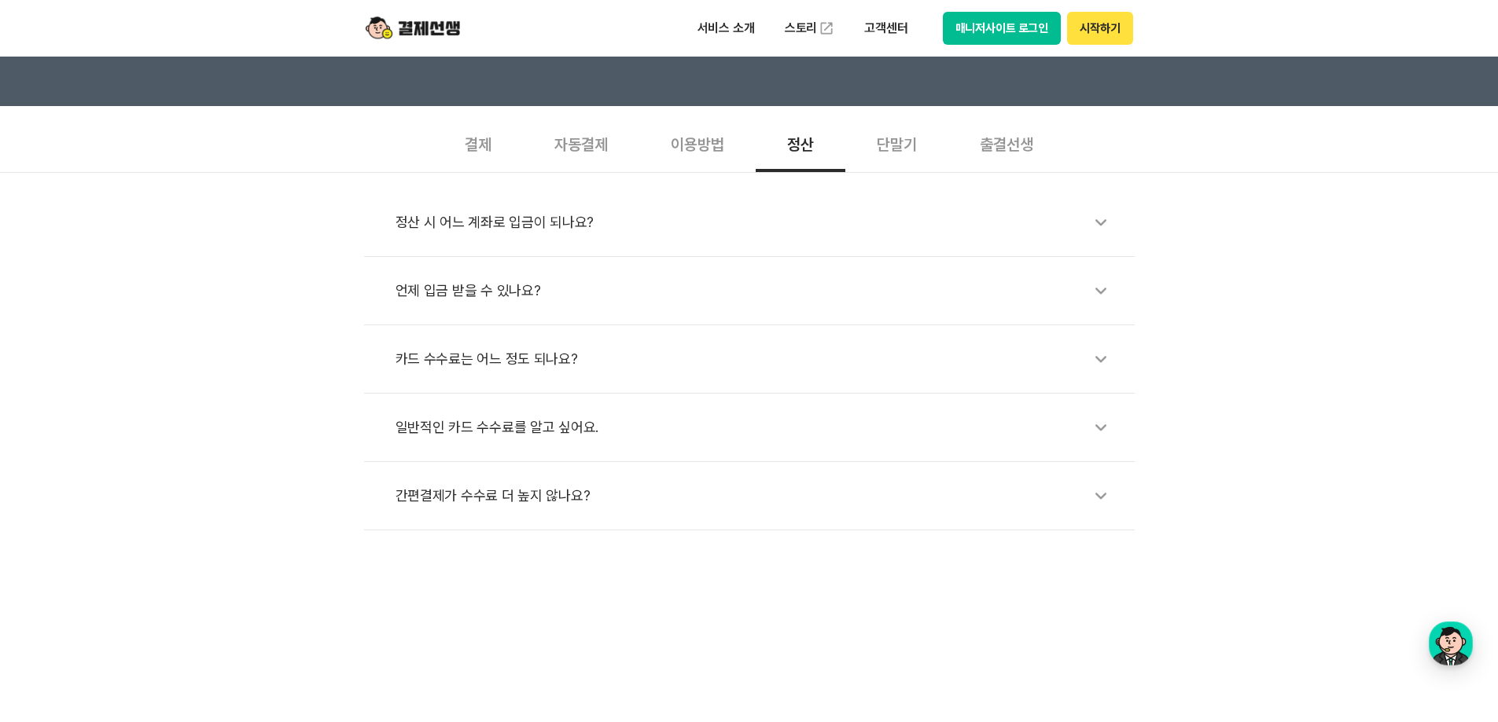
click at [582, 233] on div "정산 시 어느 계좌로 입금이 되나요?" at bounding box center [756, 222] width 723 height 36
click at [601, 218] on div "정산 시 어느 계좌로 입금이 되나요?" at bounding box center [756, 222] width 723 height 36
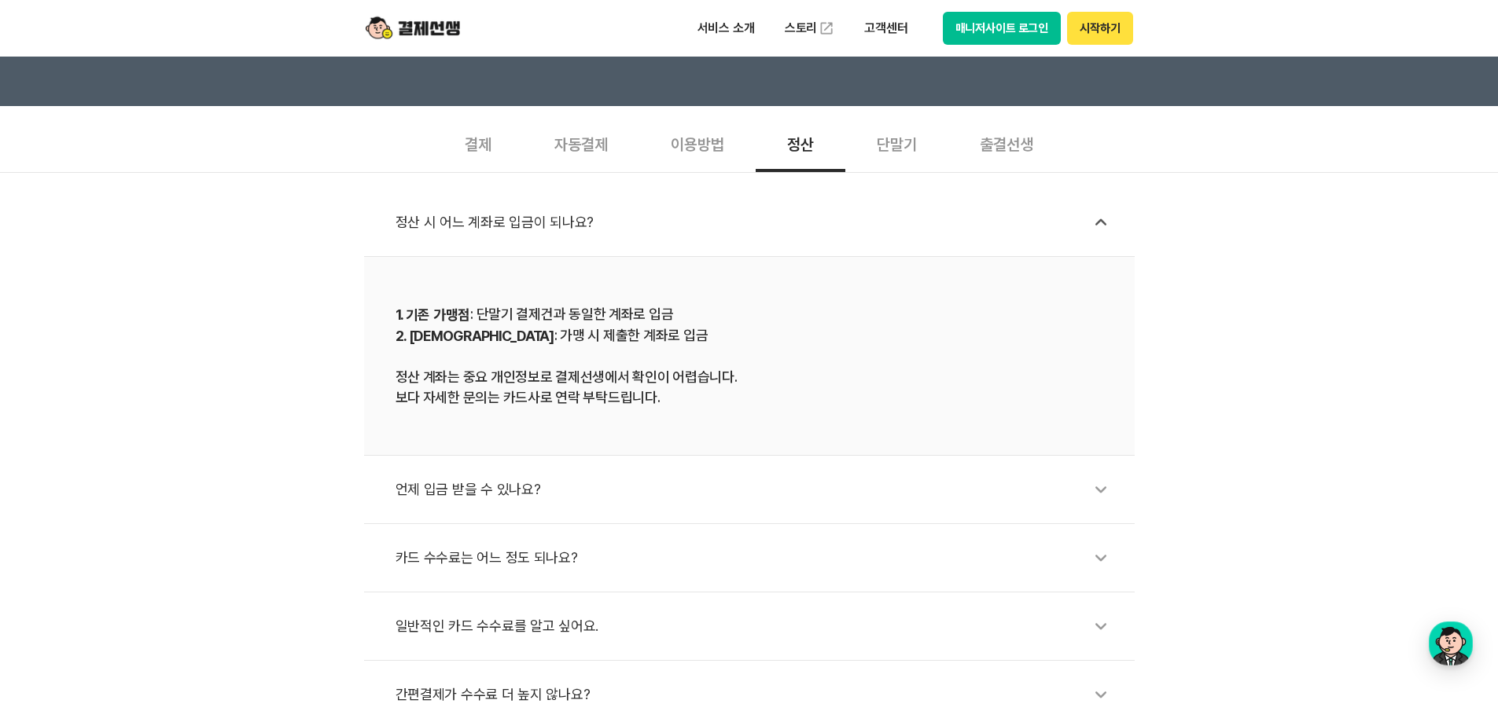
click at [580, 487] on div "언제 입금 받을 수 있나요?" at bounding box center [756, 490] width 723 height 36
click at [580, 487] on li "언제 입금 받을 수 있나요?" at bounding box center [749, 490] width 770 height 68
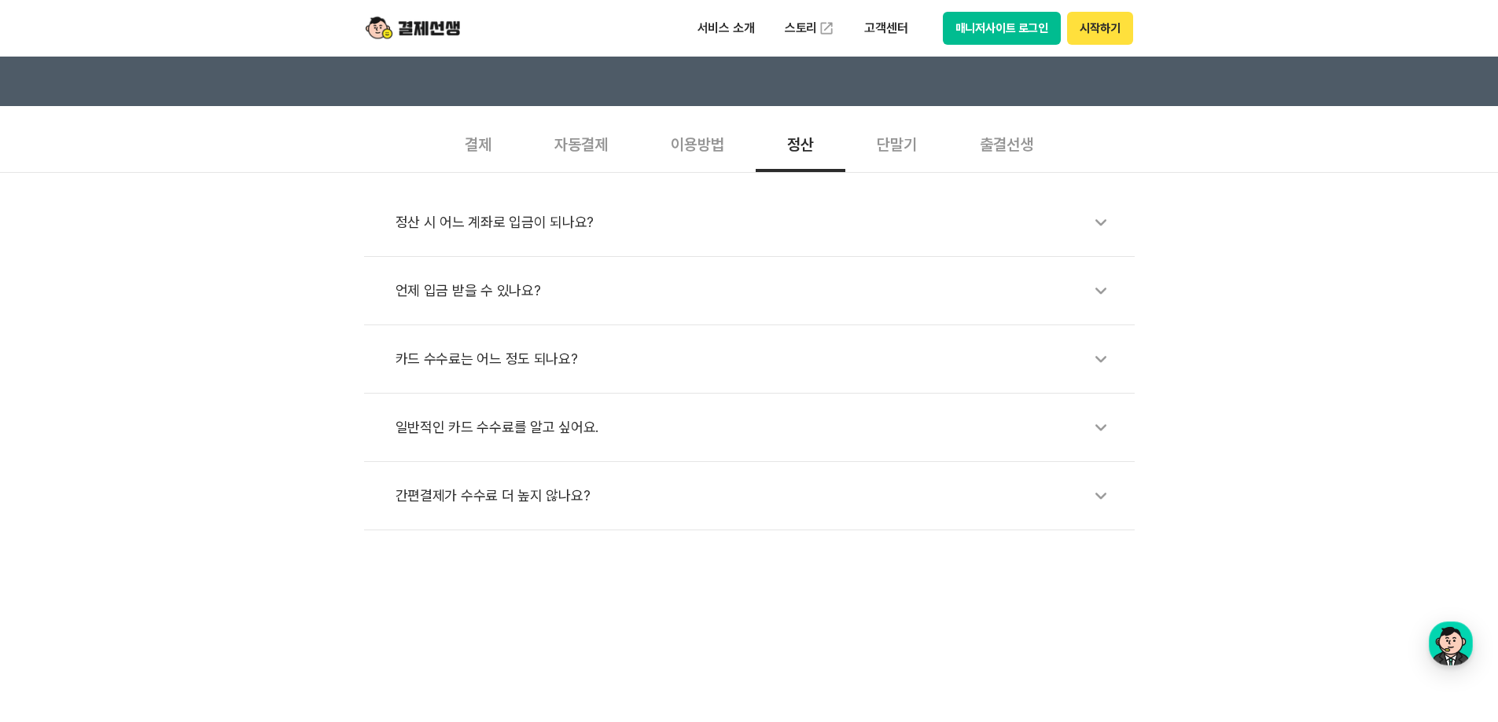
click at [513, 310] on li "언제 입금 받을 수 있나요?" at bounding box center [749, 291] width 770 height 68
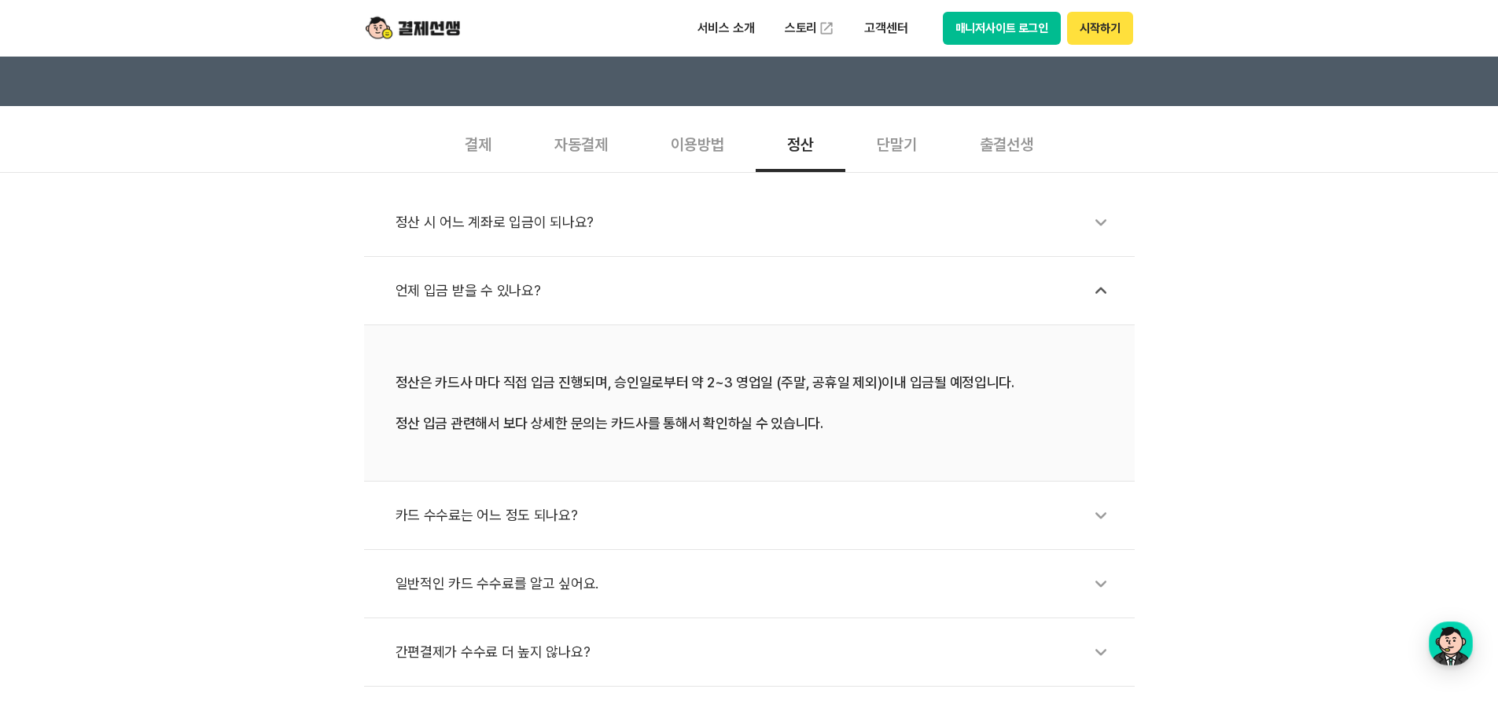
click at [630, 516] on div "카드 수수료는 어느 정도 되나요?" at bounding box center [756, 516] width 723 height 36
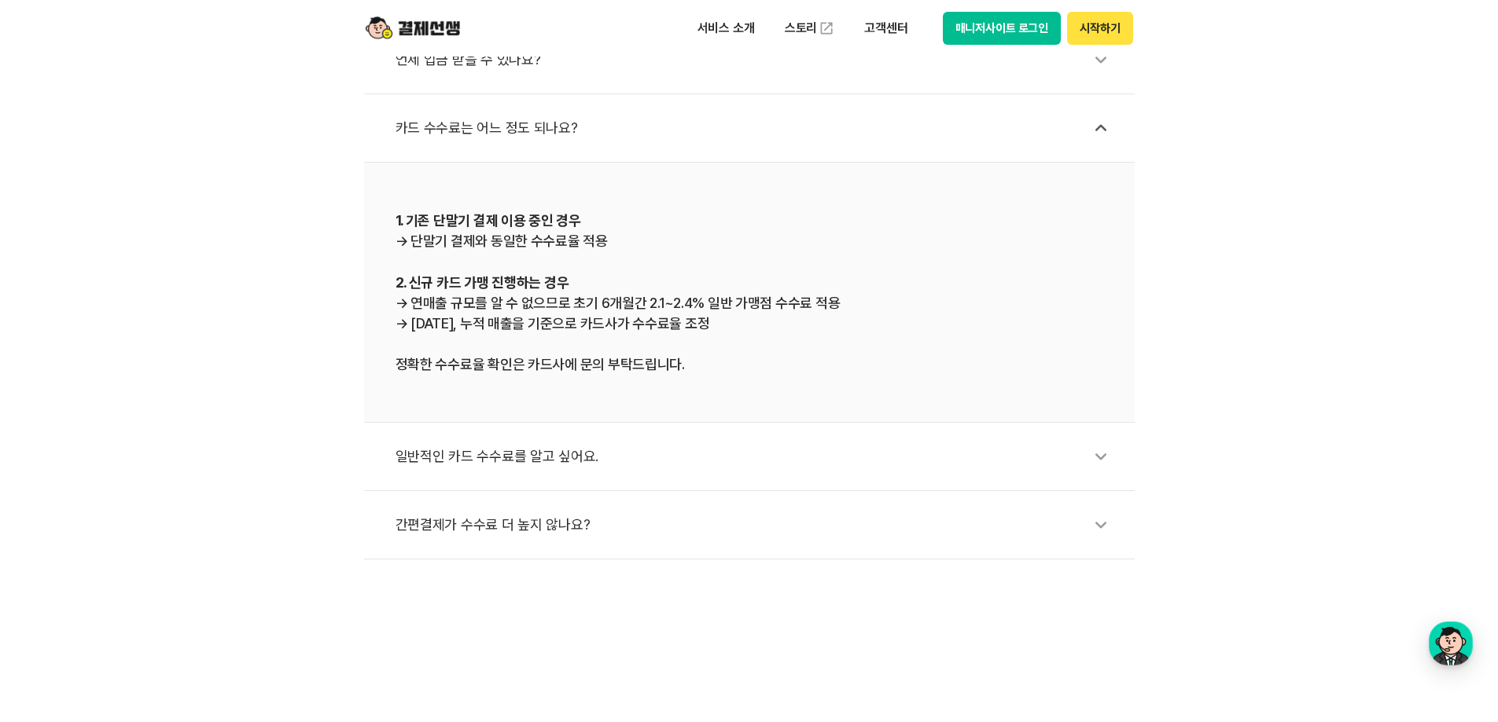
scroll to position [708, 0]
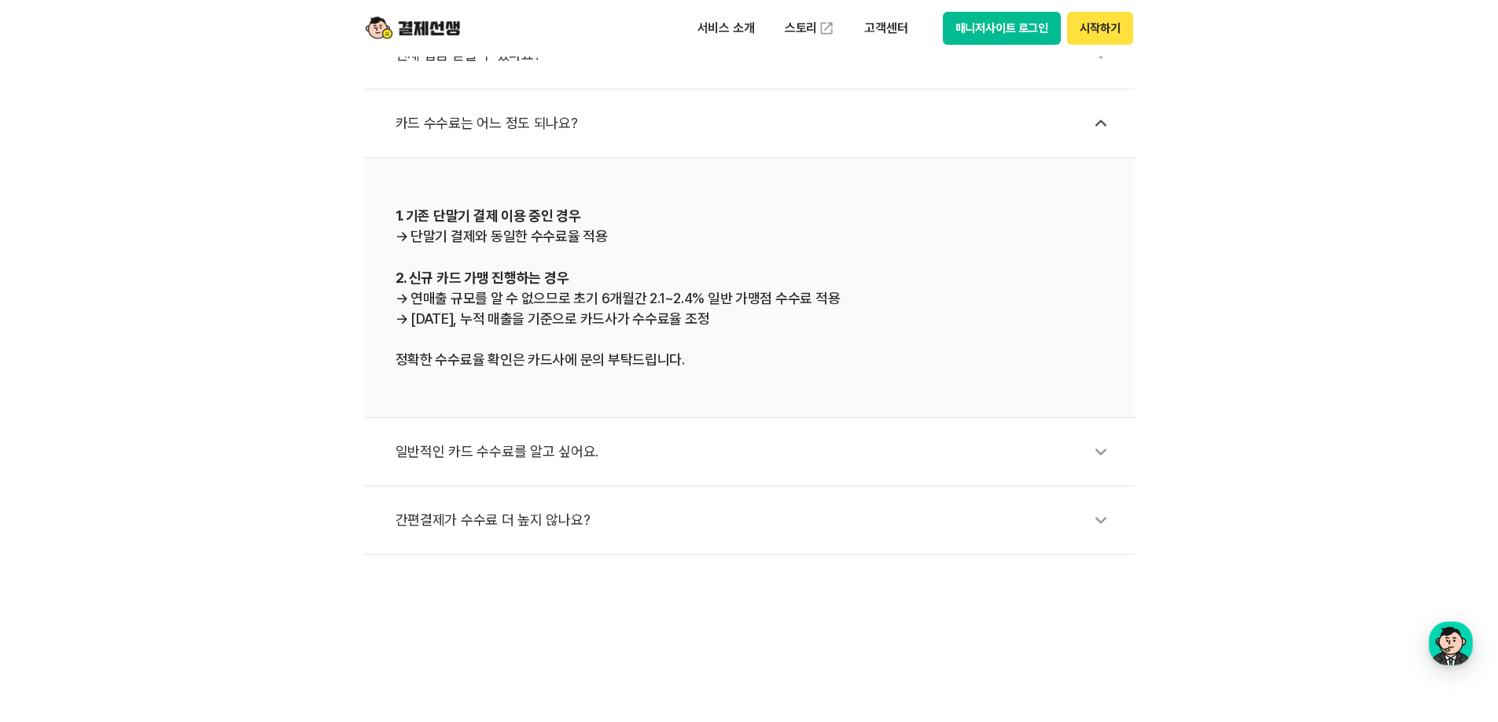
click at [583, 441] on div "일반적인 카드 수수료를 알고 싶어요." at bounding box center [756, 452] width 723 height 36
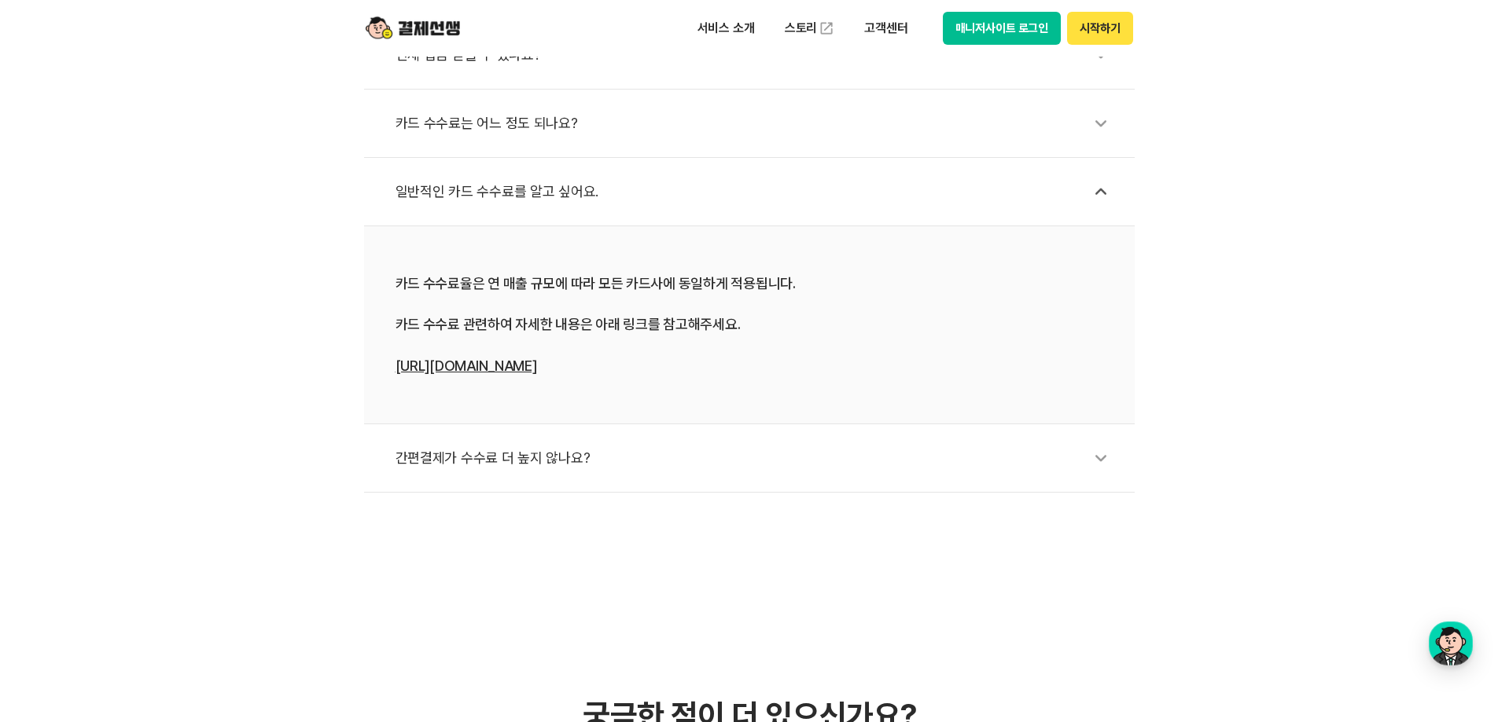
click at [495, 443] on div "간편결제가 수수료 더 높지 않나요?" at bounding box center [756, 458] width 723 height 36
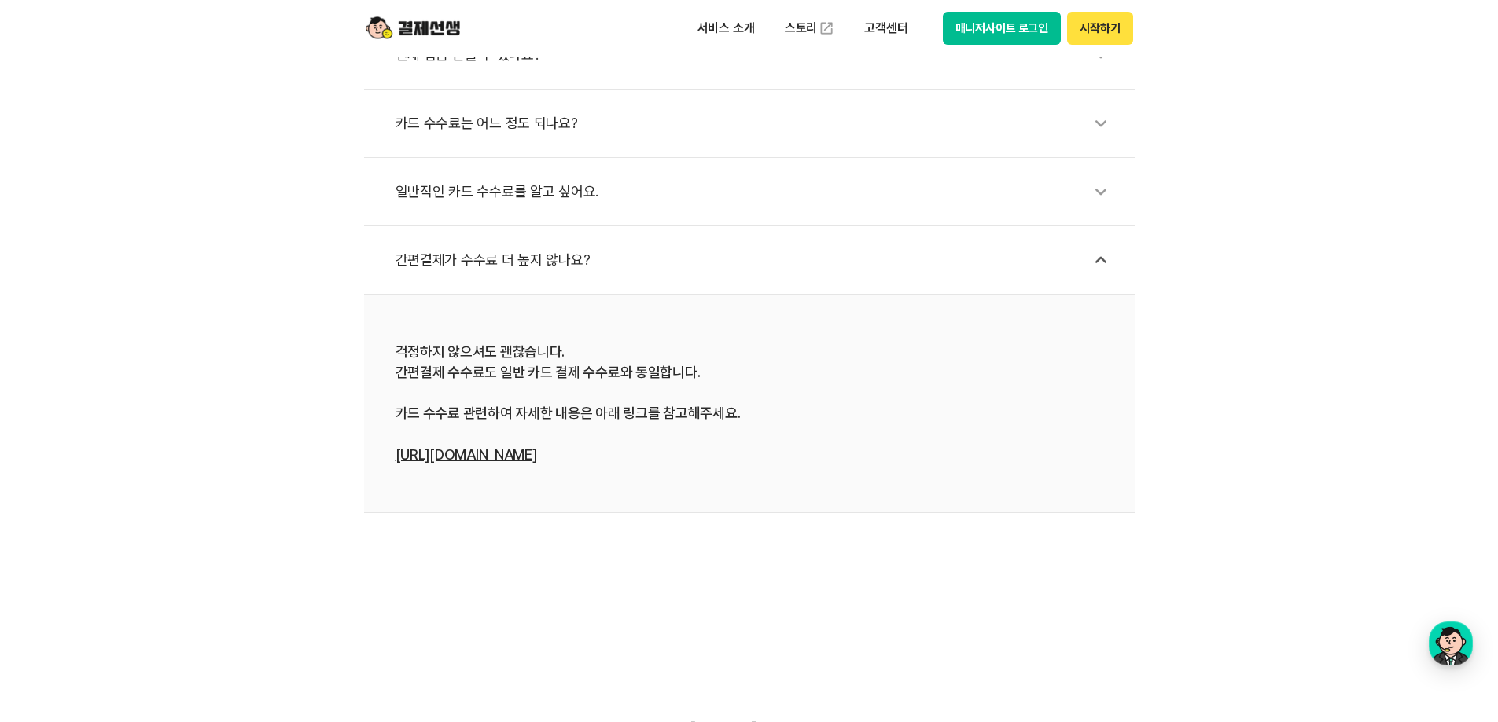
click at [487, 252] on div "간편결제가 수수료 더 높지 않나요?" at bounding box center [756, 260] width 723 height 36
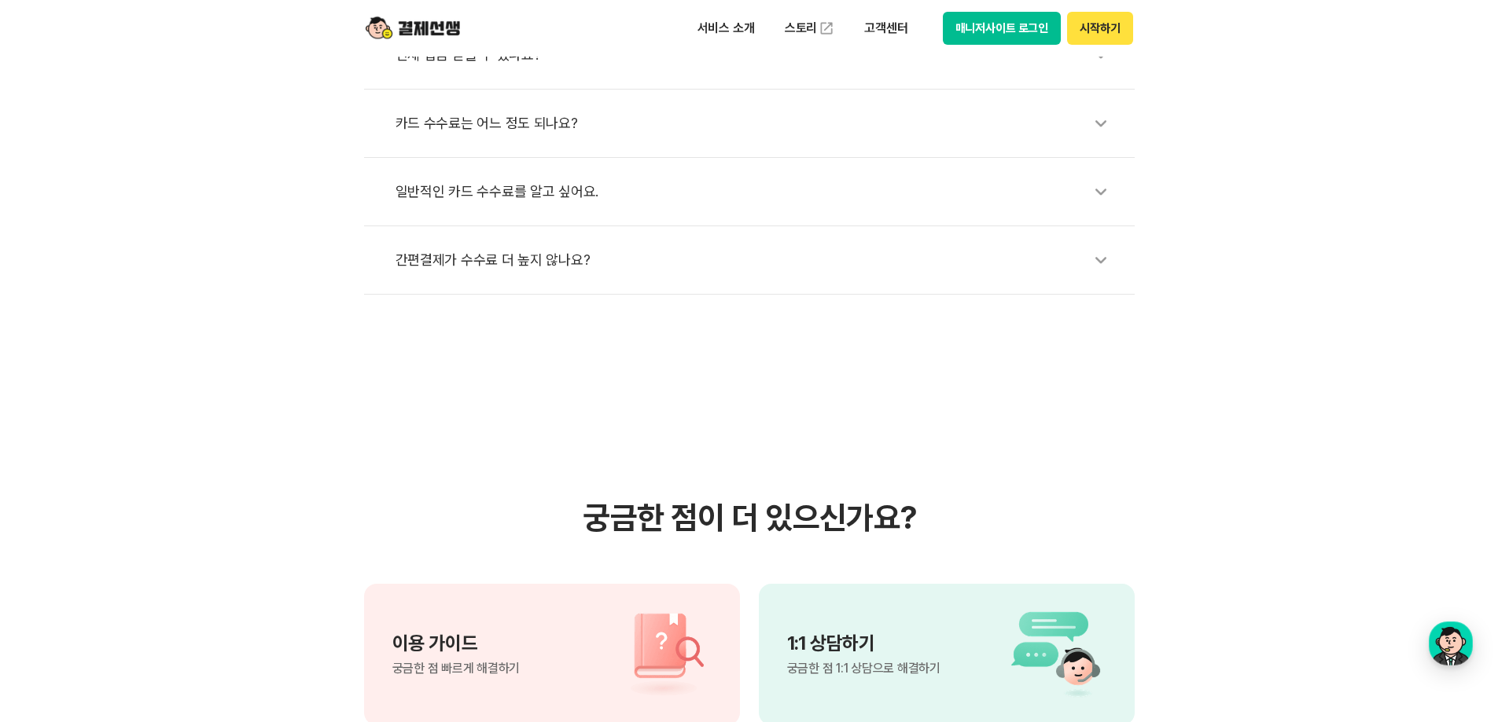
click at [520, 215] on li "일반적인 카드 수수료를 알고 싶어요." at bounding box center [749, 192] width 770 height 68
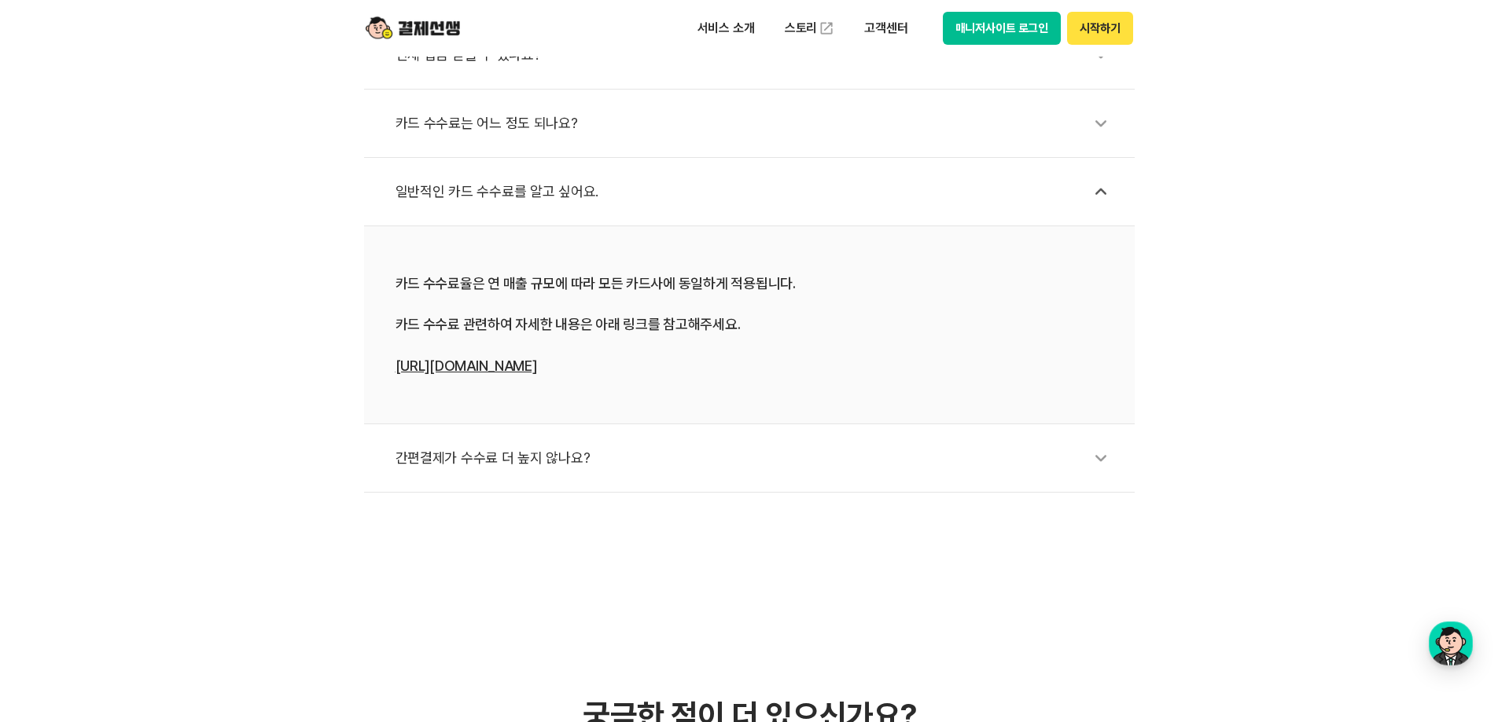
click at [484, 363] on link "https://bit.ly/4h9rI8c" at bounding box center [466, 366] width 142 height 17
